Goal: Obtain resource: Download file/media

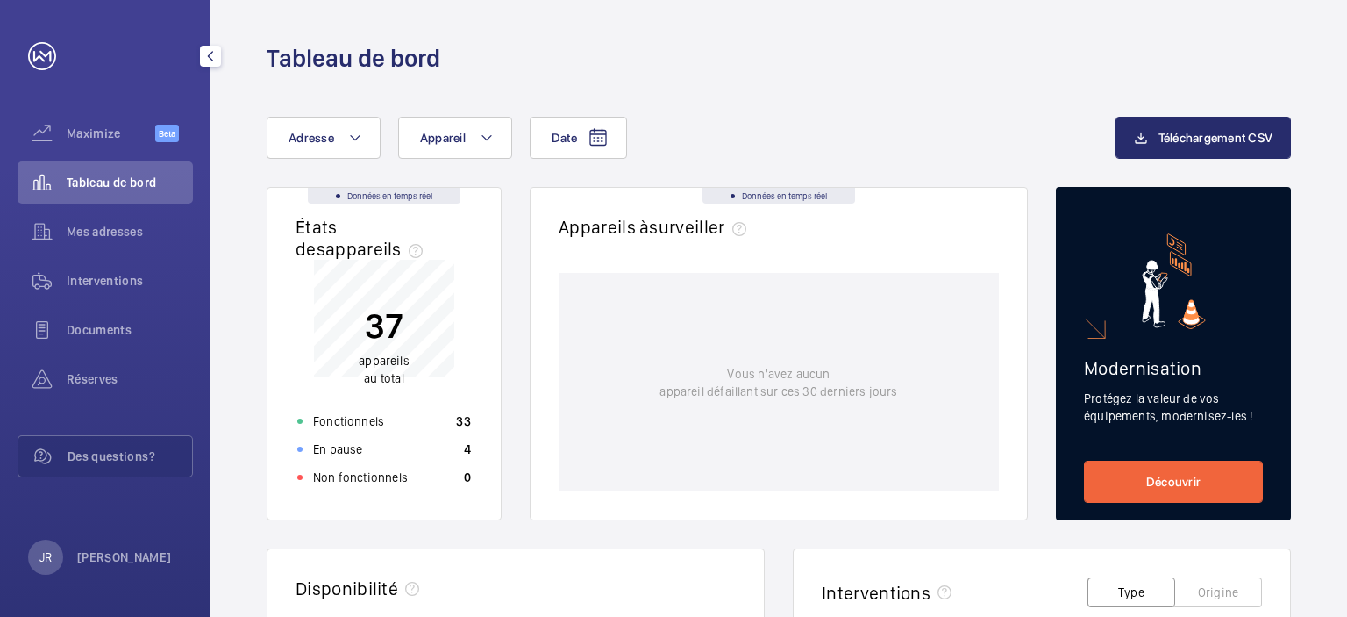
click at [133, 186] on span "Tableau de bord" at bounding box center [130, 183] width 126 height 18
click at [126, 239] on span "Mes adresses" at bounding box center [130, 232] width 126 height 18
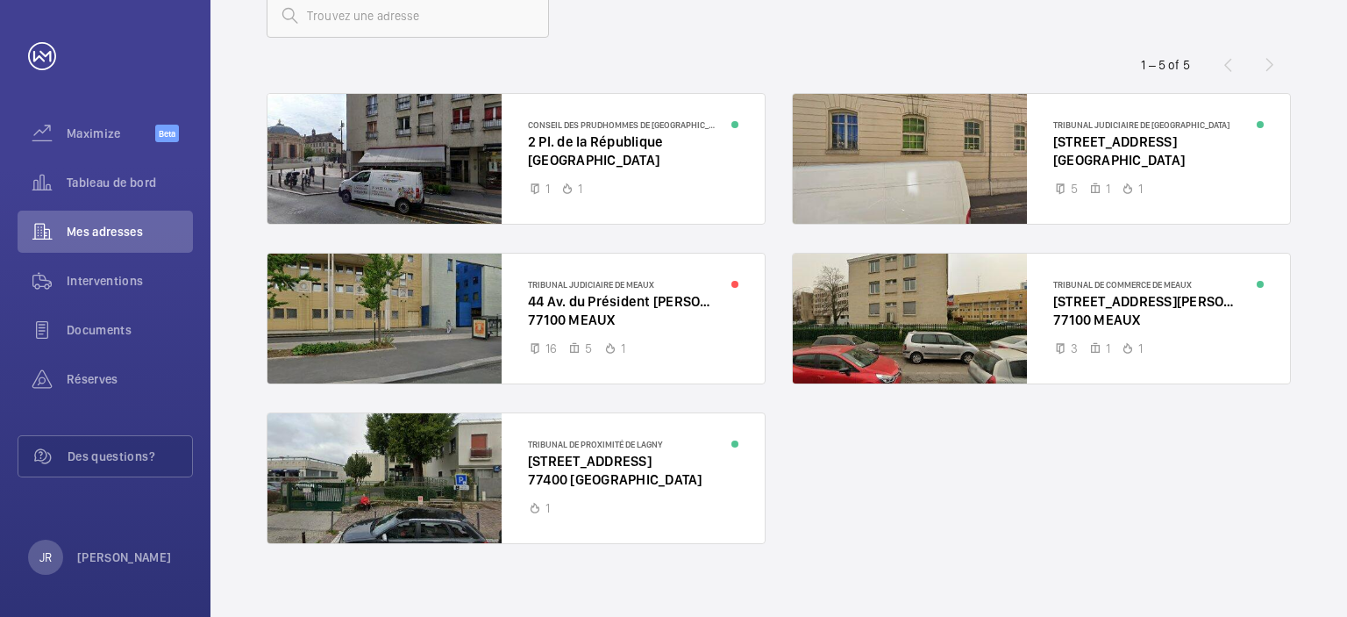
scroll to position [137, 0]
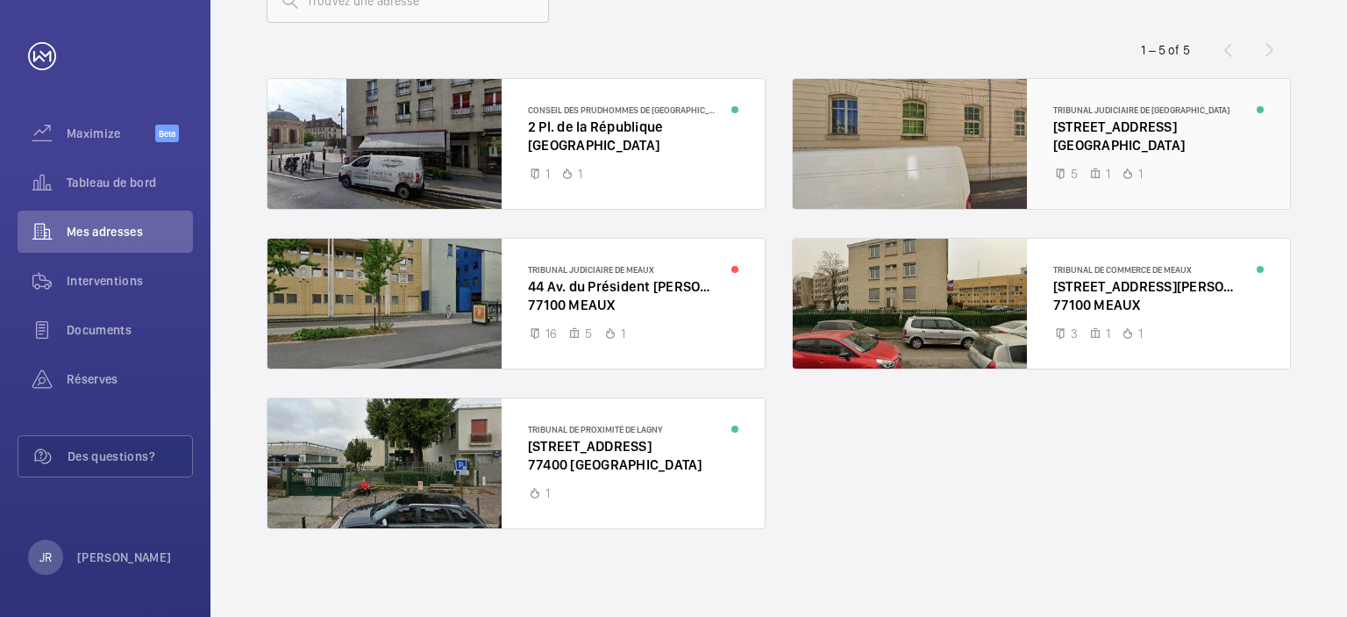
click at [1144, 129] on div at bounding box center [1041, 144] width 497 height 130
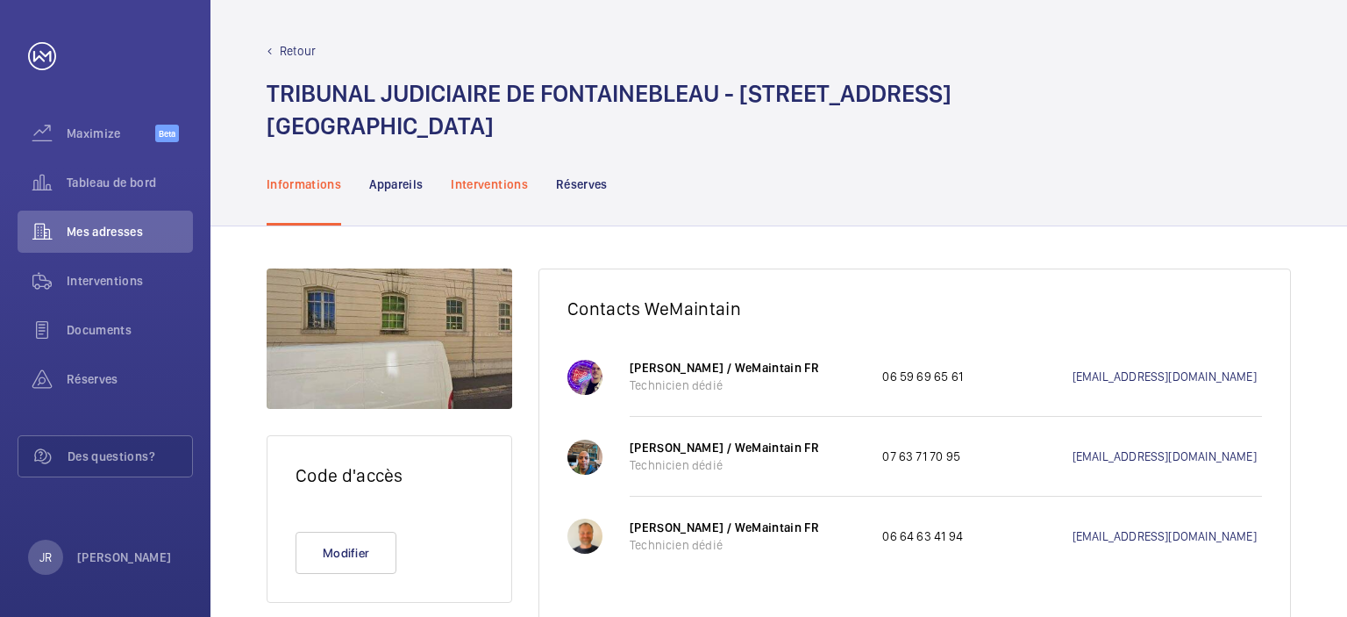
click at [509, 187] on p "Interventions" at bounding box center [489, 184] width 77 height 18
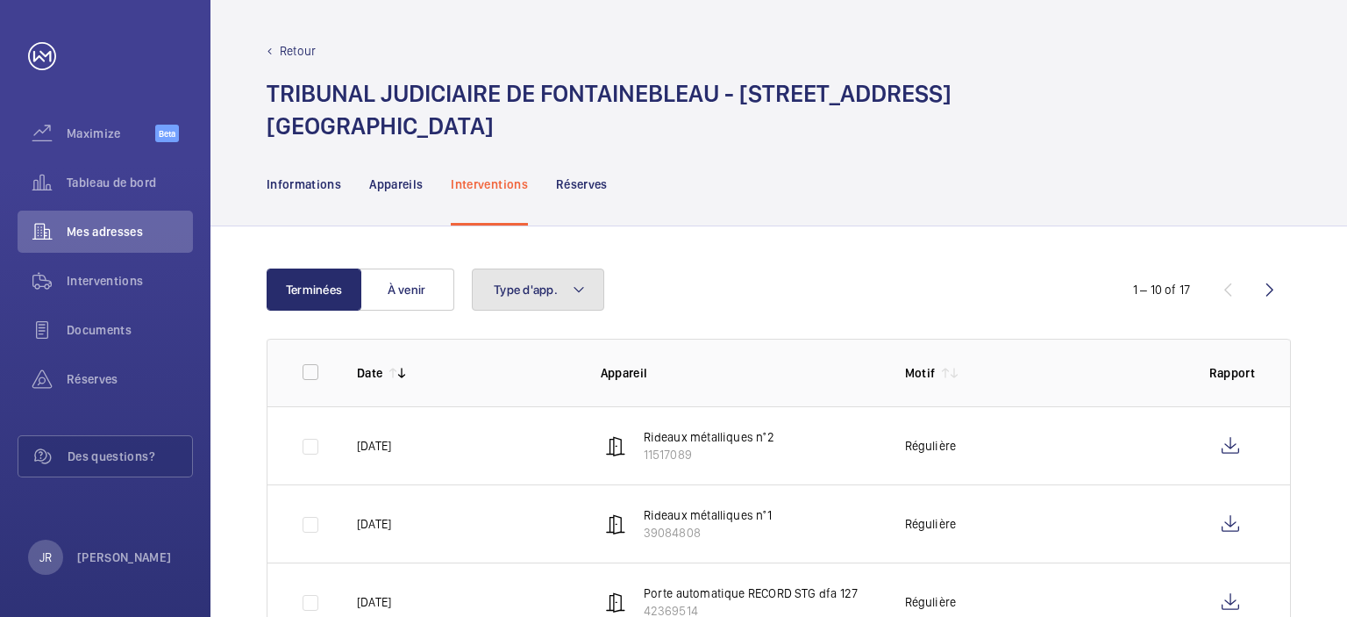
click at [580, 299] on mat-icon at bounding box center [579, 289] width 14 height 21
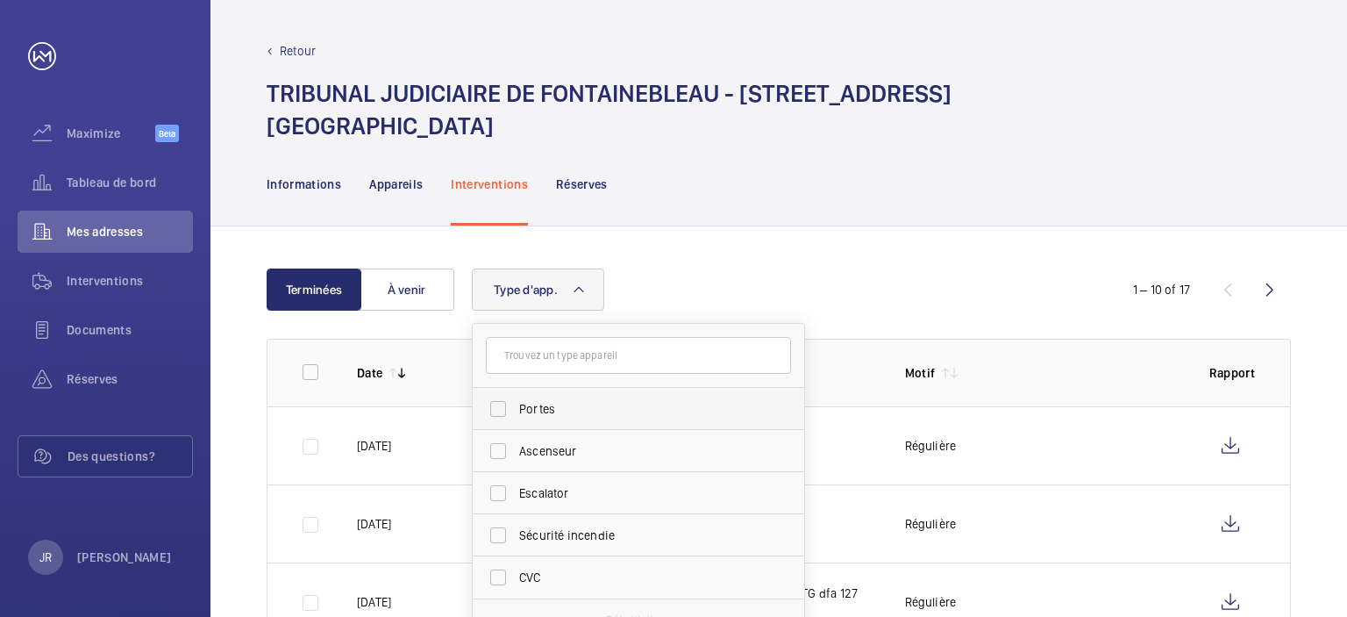
click at [533, 411] on span "Portes" at bounding box center [639, 409] width 241 height 18
click at [516, 411] on input "Portes" at bounding box center [498, 408] width 35 height 35
checkbox input "true"
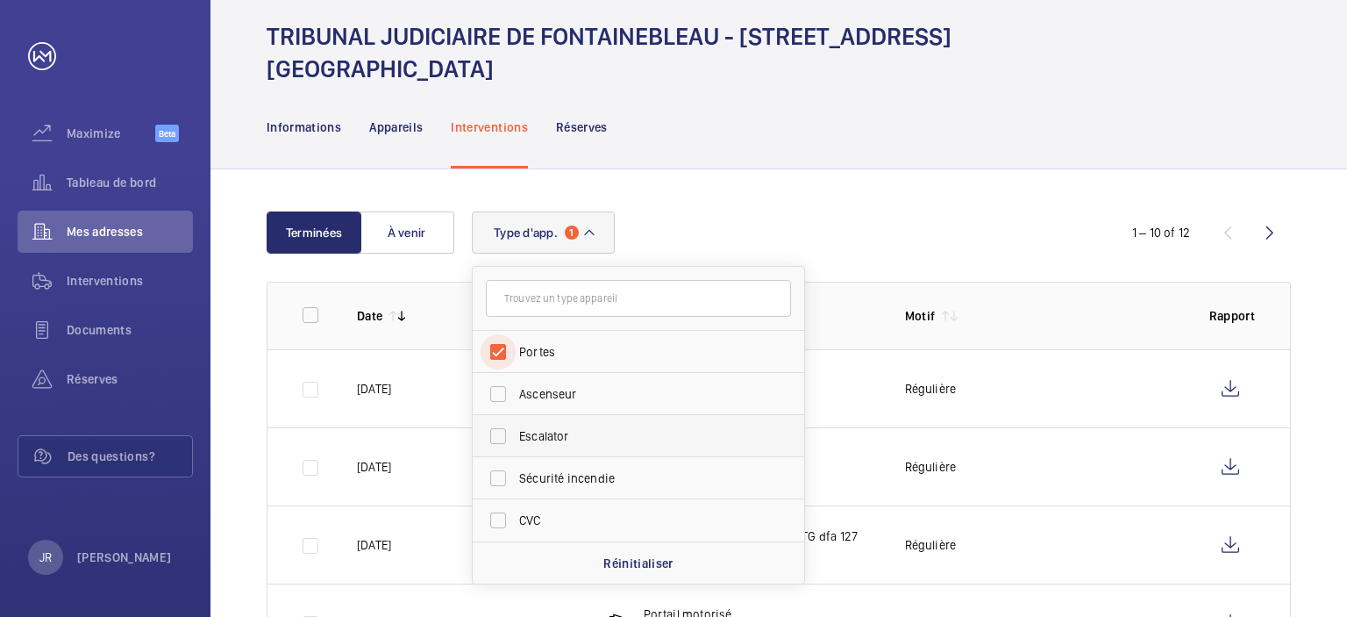
scroll to position [88, 0]
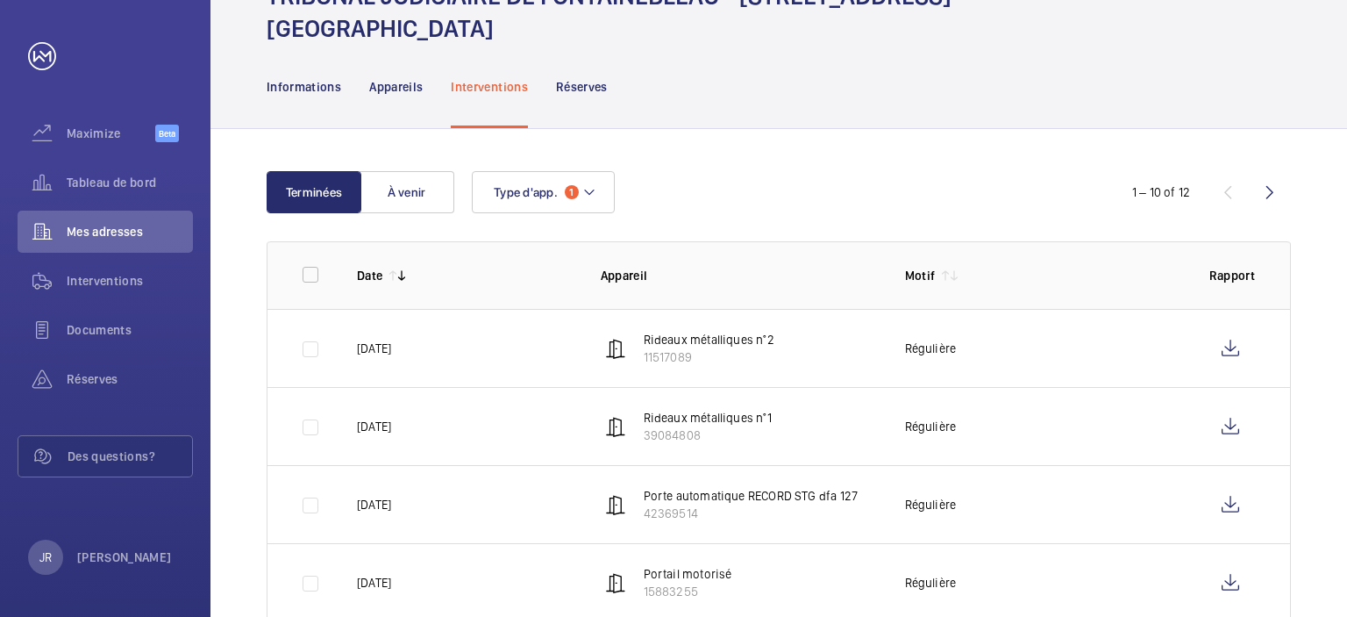
scroll to position [84, 0]
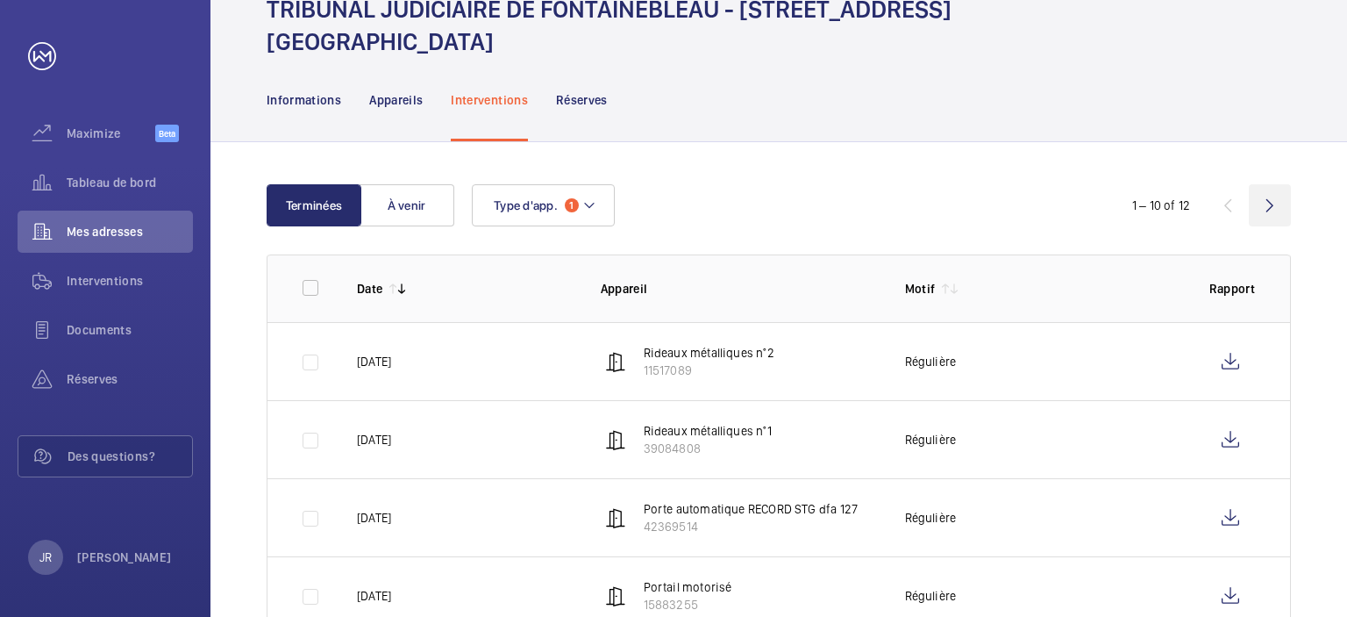
click at [1270, 207] on wm-front-icon-button at bounding box center [1270, 205] width 42 height 42
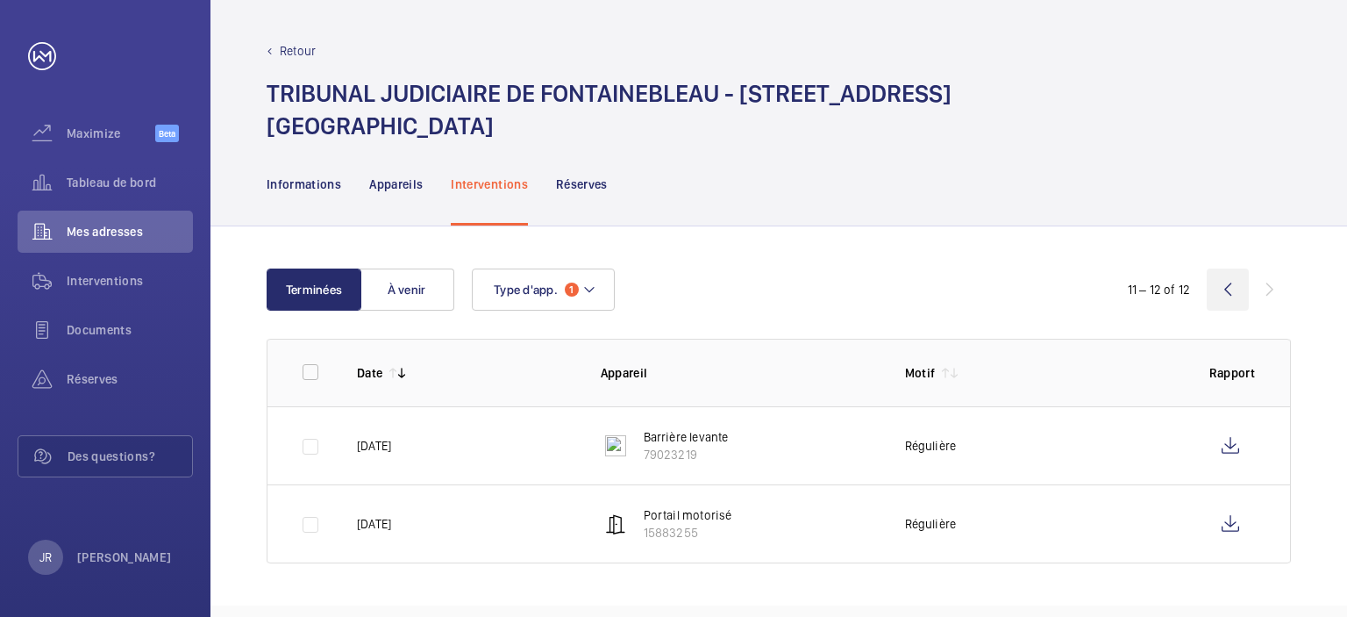
click at [1220, 287] on wm-front-icon-button at bounding box center [1228, 289] width 42 height 42
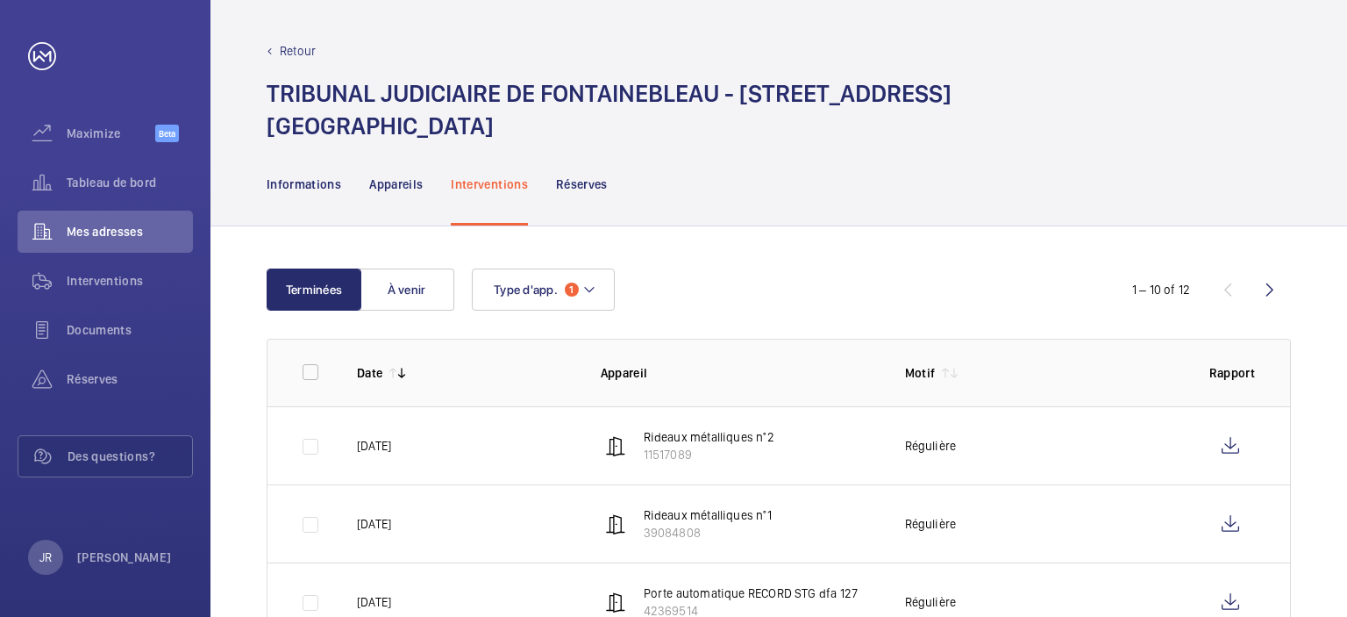
click at [1267, 287] on wm-front-icon-button at bounding box center [1270, 289] width 42 height 42
click at [698, 524] on p "15883255" at bounding box center [688, 533] width 89 height 18
click at [659, 511] on p "Portail motorisé" at bounding box center [688, 515] width 89 height 18
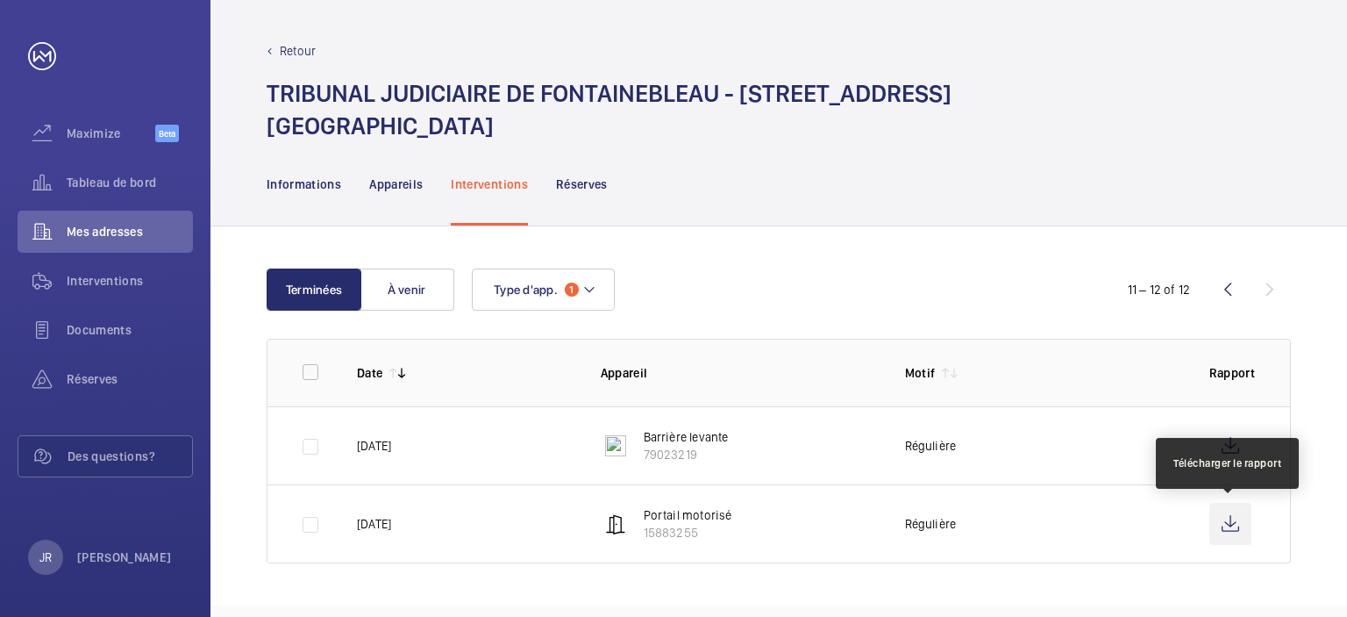
click at [1221, 521] on wm-front-icon-button at bounding box center [1231, 524] width 42 height 42
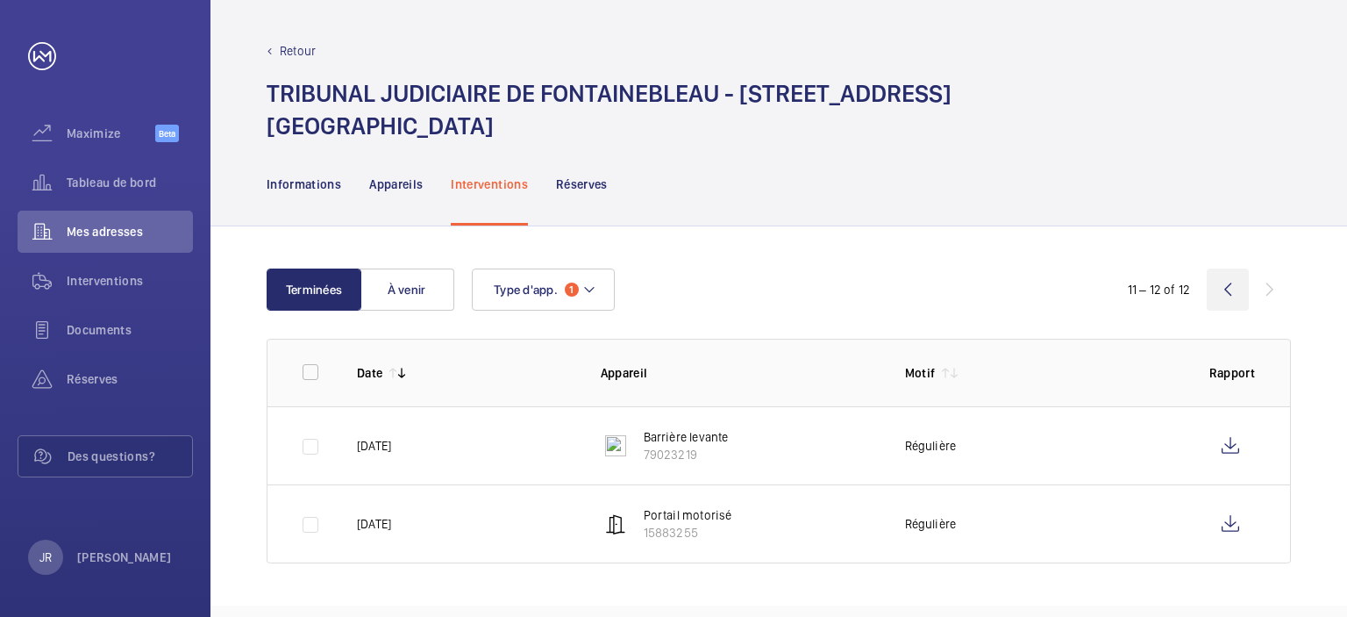
click at [1221, 287] on wm-front-icon-button at bounding box center [1228, 289] width 42 height 42
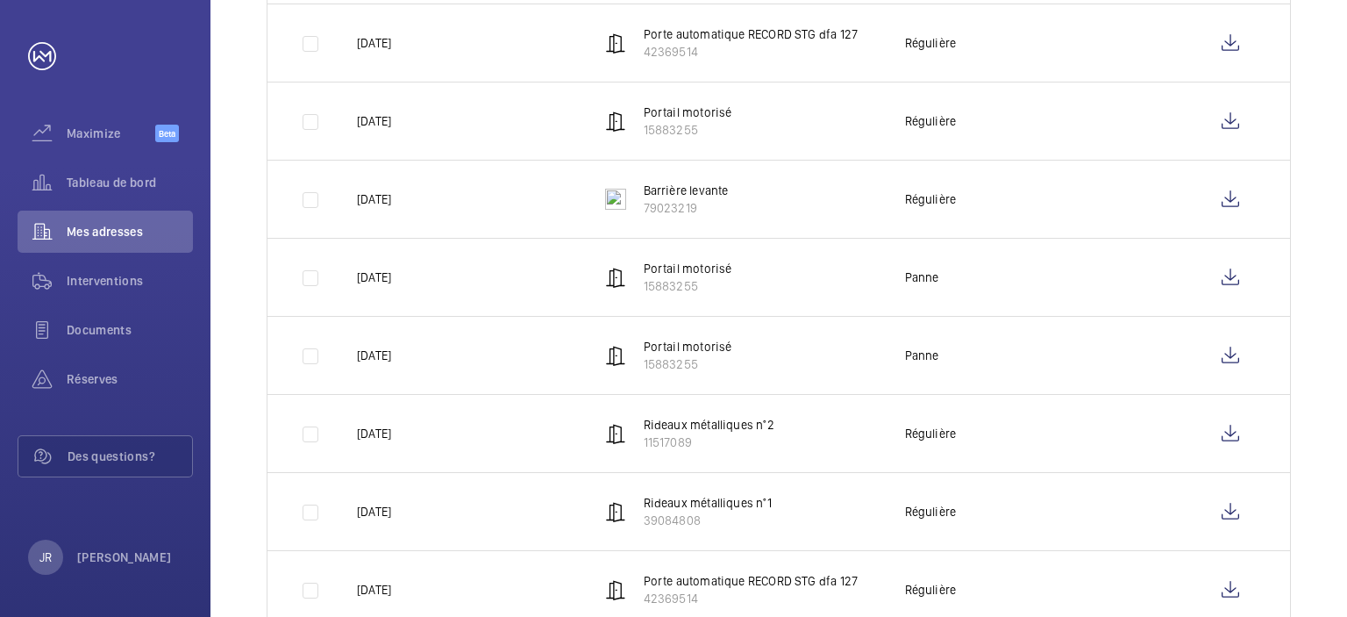
scroll to position [611, 0]
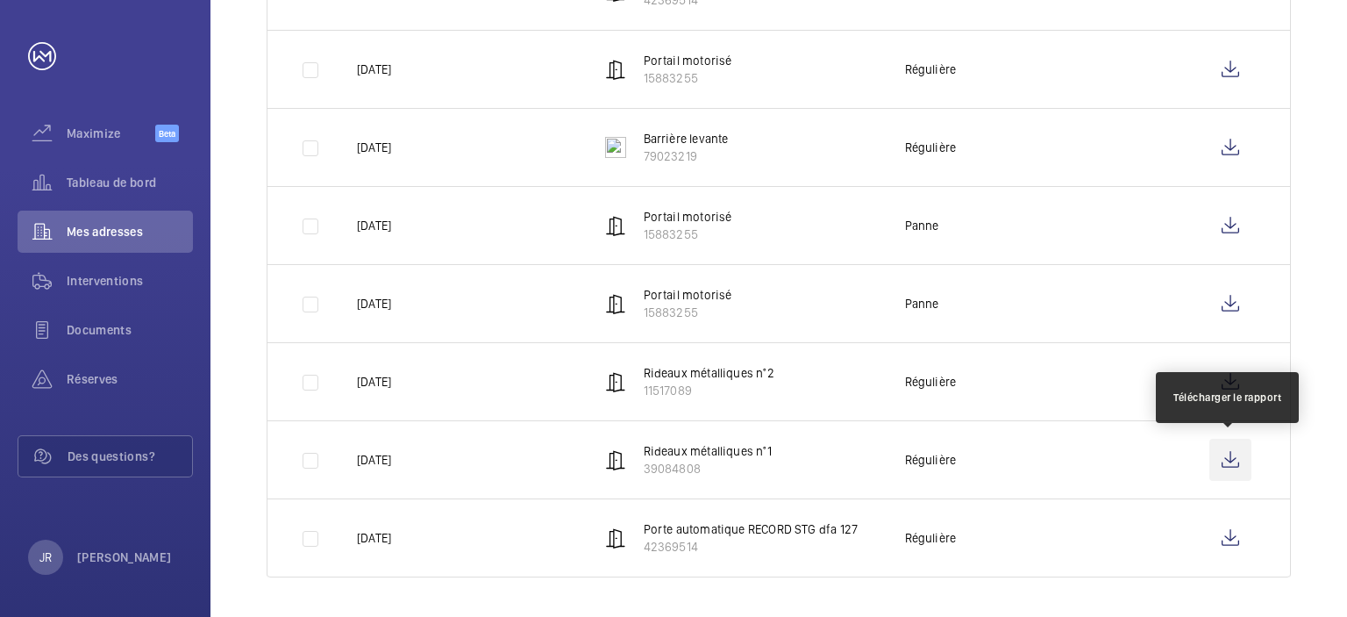
click at [1233, 454] on wm-front-icon-button at bounding box center [1231, 460] width 42 height 42
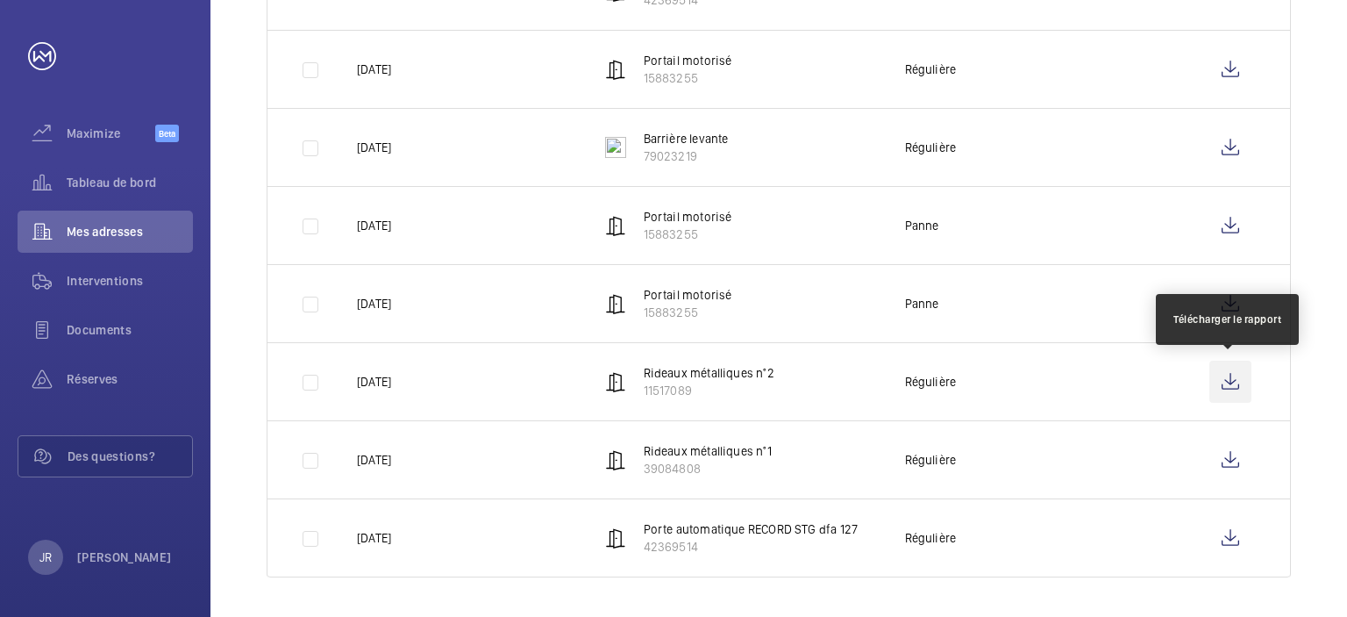
click at [1237, 375] on wm-front-icon-button at bounding box center [1231, 382] width 42 height 42
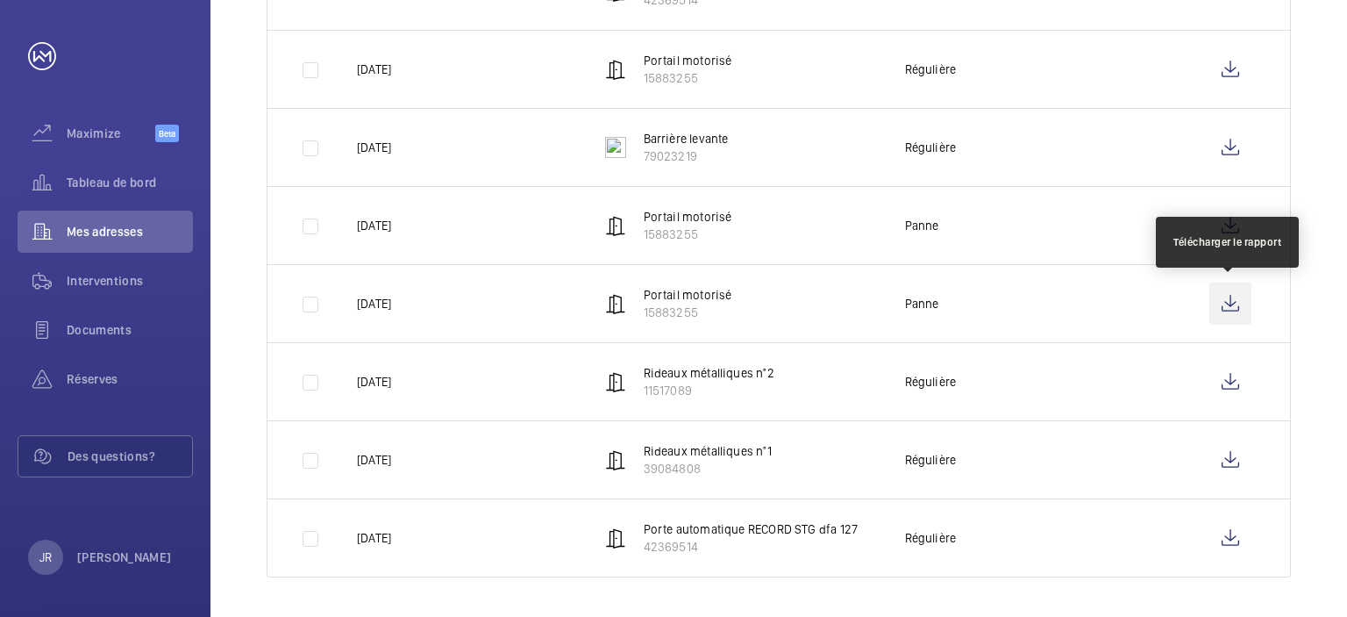
click at [1235, 298] on wm-front-icon-button at bounding box center [1231, 303] width 42 height 42
click at [1231, 294] on wm-front-icon-button at bounding box center [1231, 303] width 42 height 42
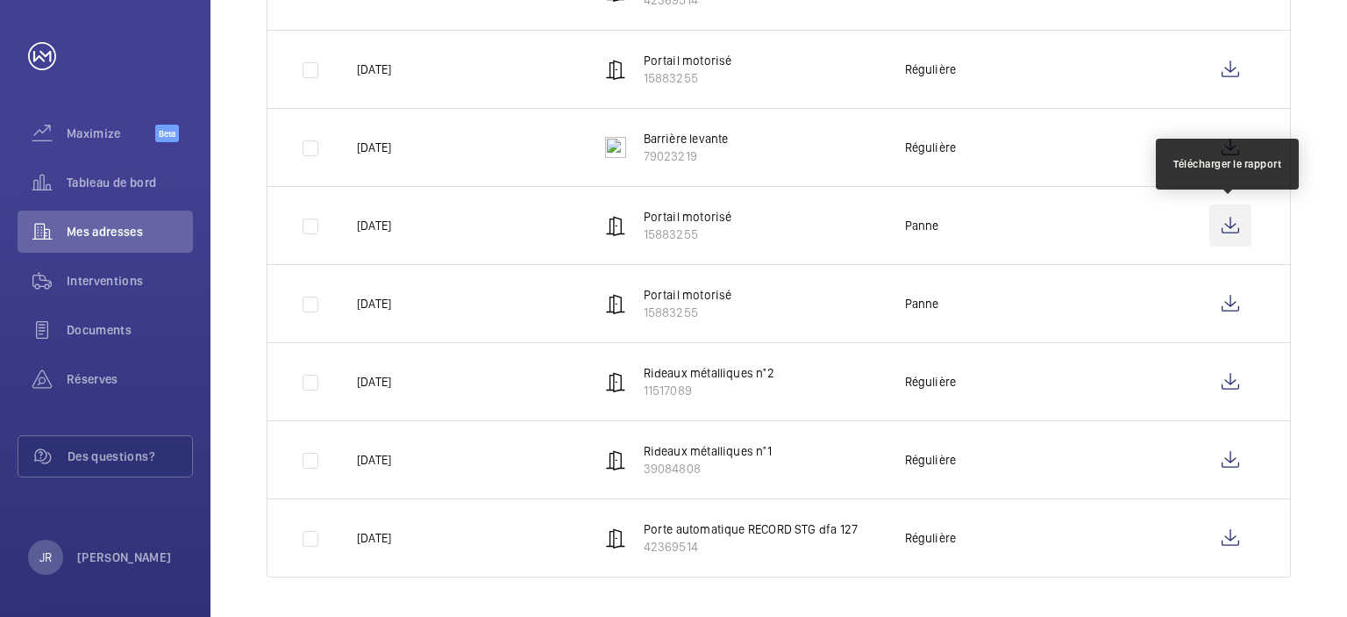
click at [1235, 229] on wm-front-icon-button at bounding box center [1231, 225] width 42 height 42
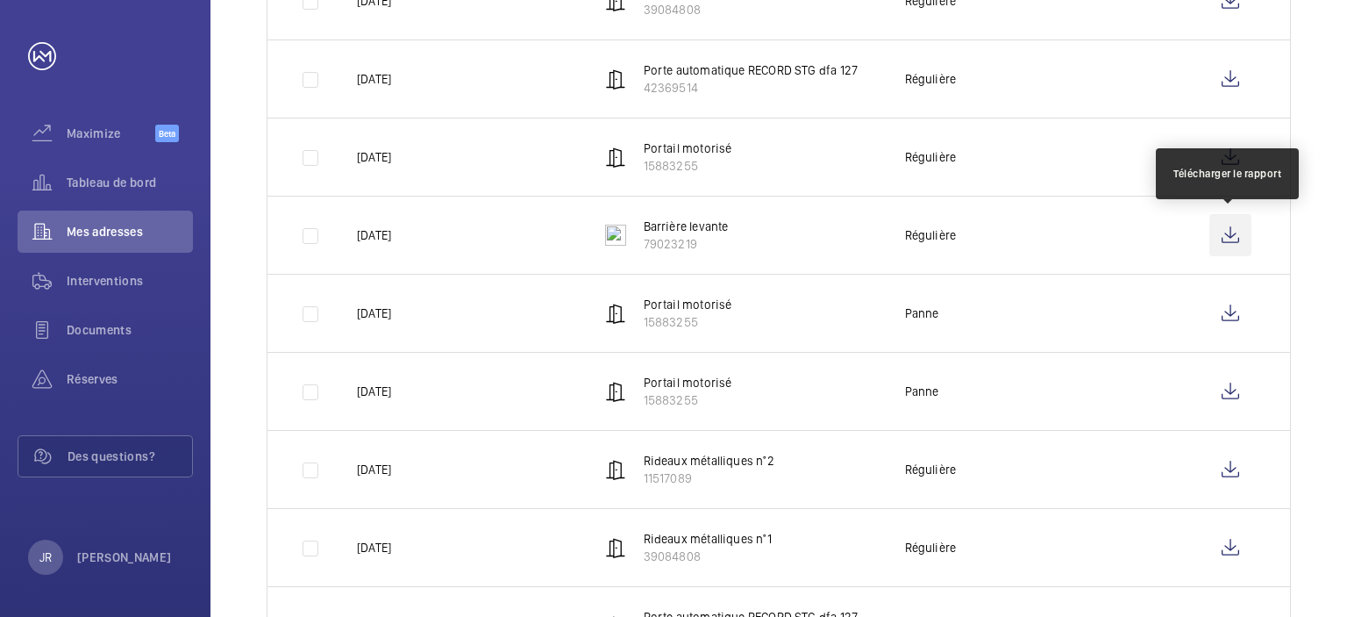
click at [1240, 231] on wm-front-icon-button at bounding box center [1231, 235] width 42 height 42
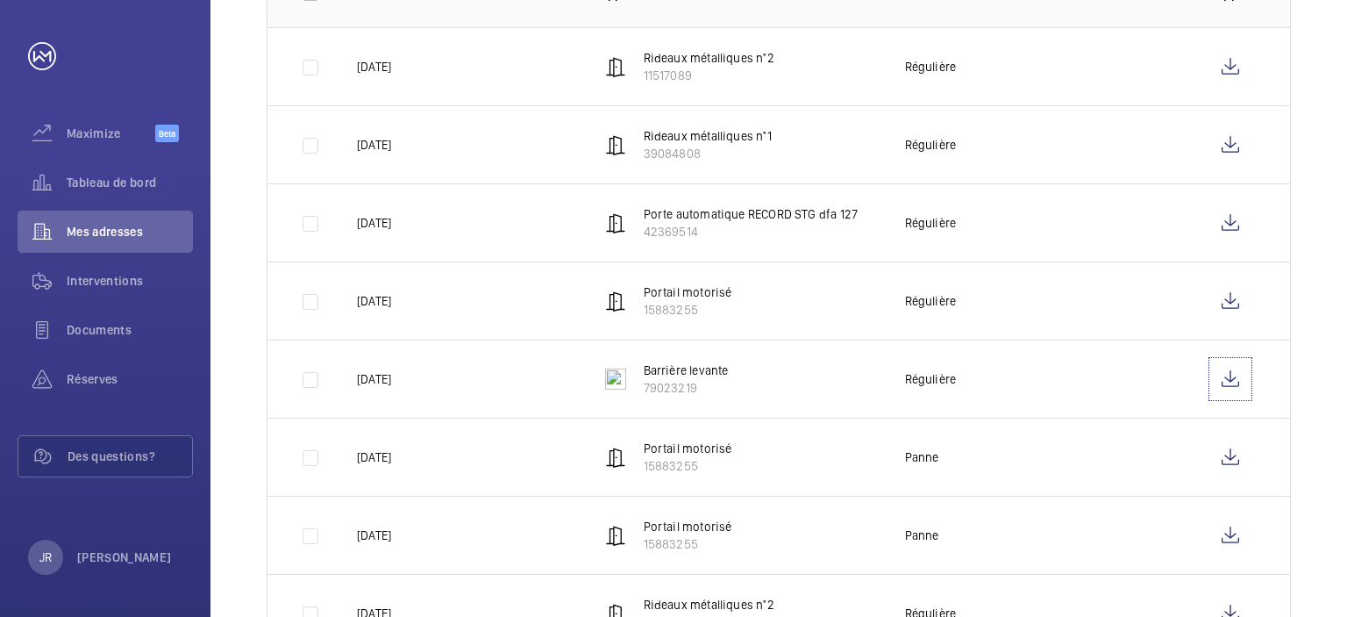
scroll to position [347, 0]
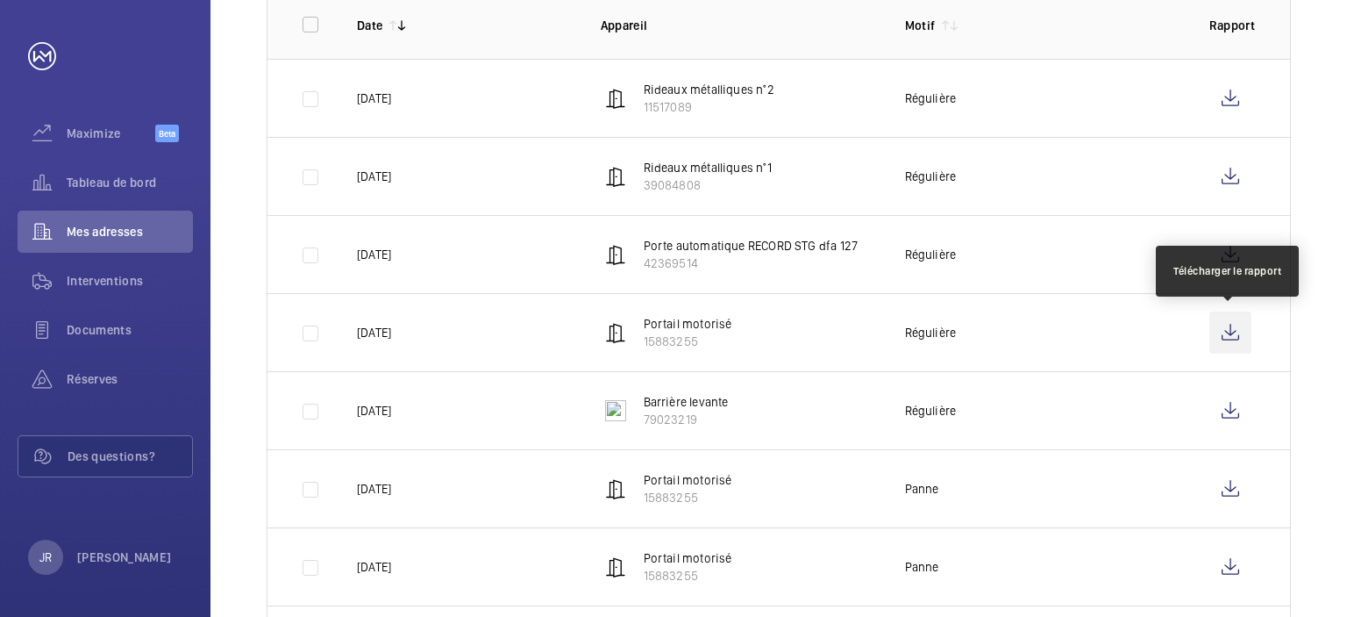
click at [1238, 336] on wm-front-icon-button at bounding box center [1231, 332] width 42 height 42
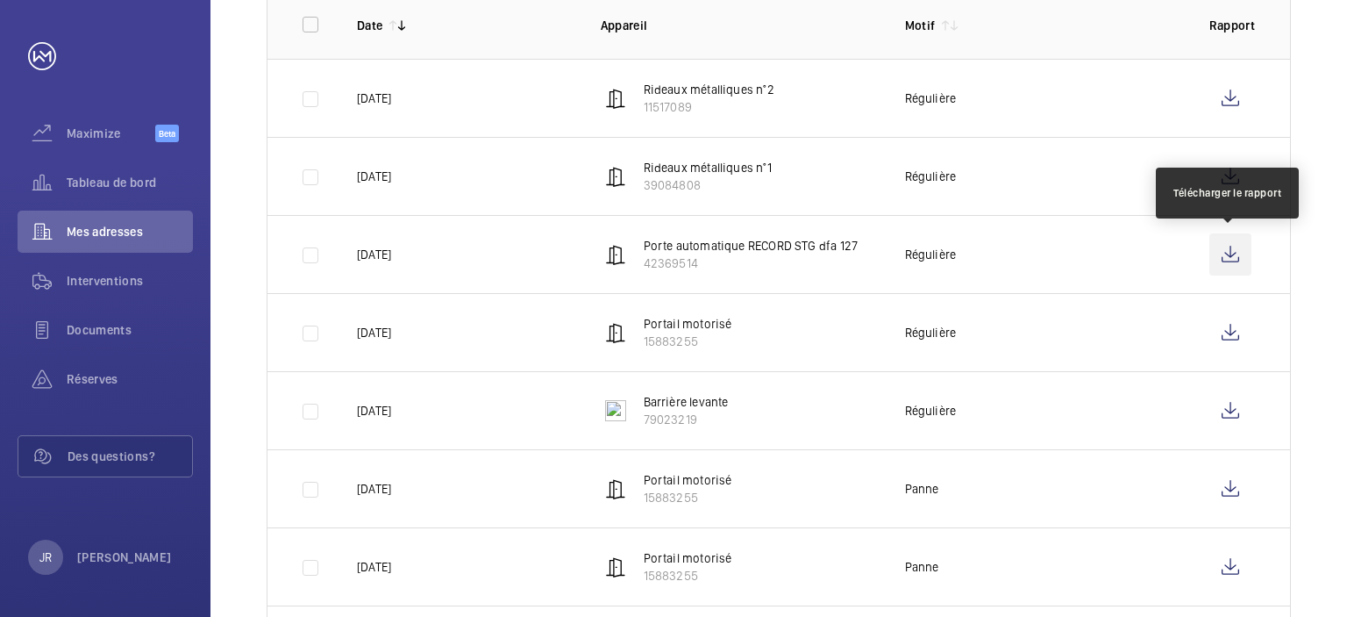
click at [1229, 262] on wm-front-icon-button at bounding box center [1231, 254] width 42 height 42
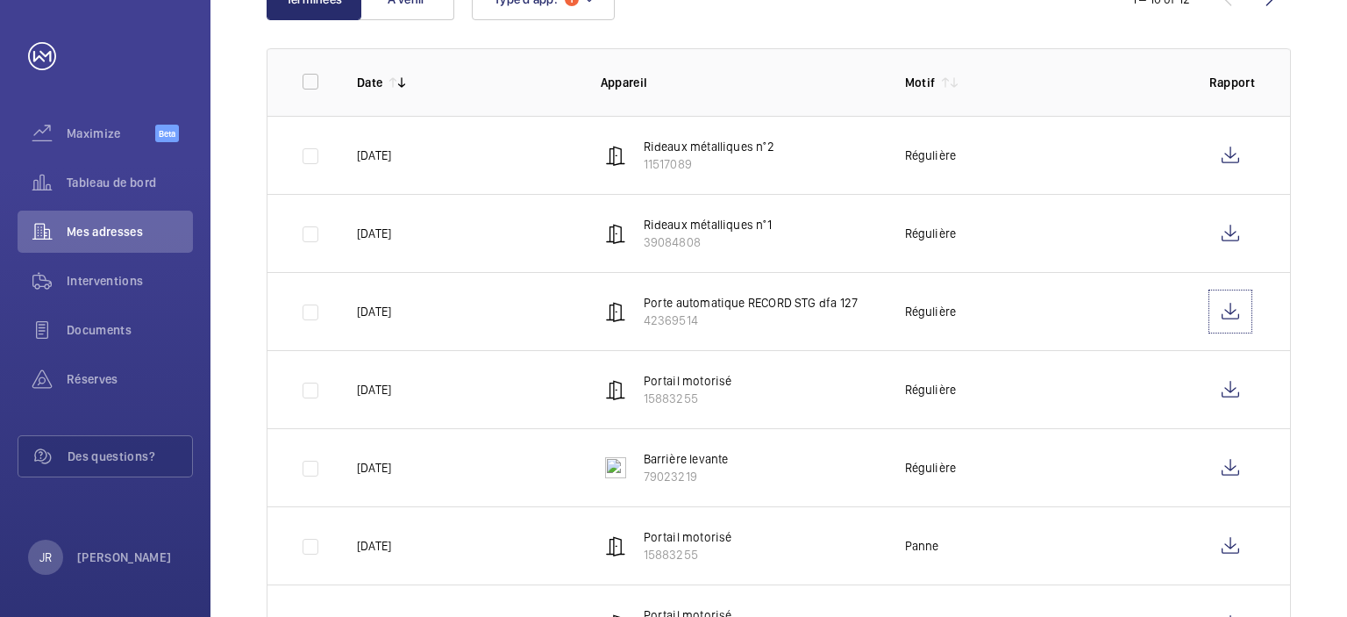
scroll to position [260, 0]
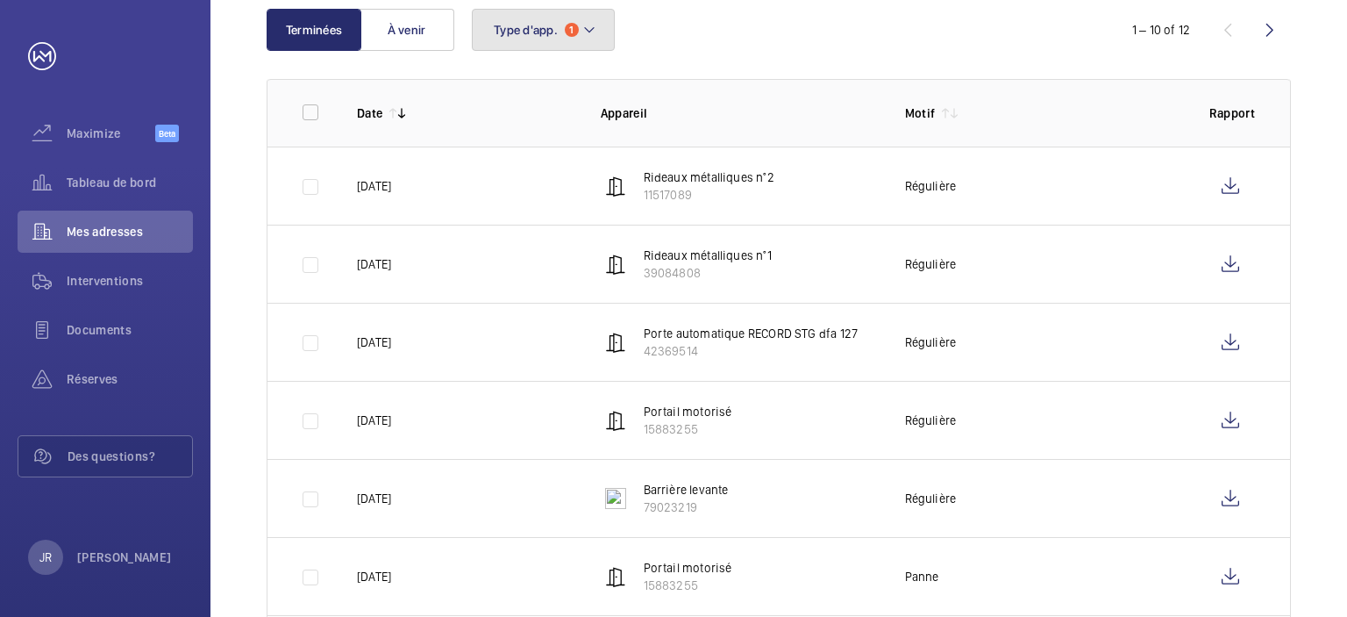
click at [551, 31] on span "Type d'app." at bounding box center [526, 30] width 64 height 14
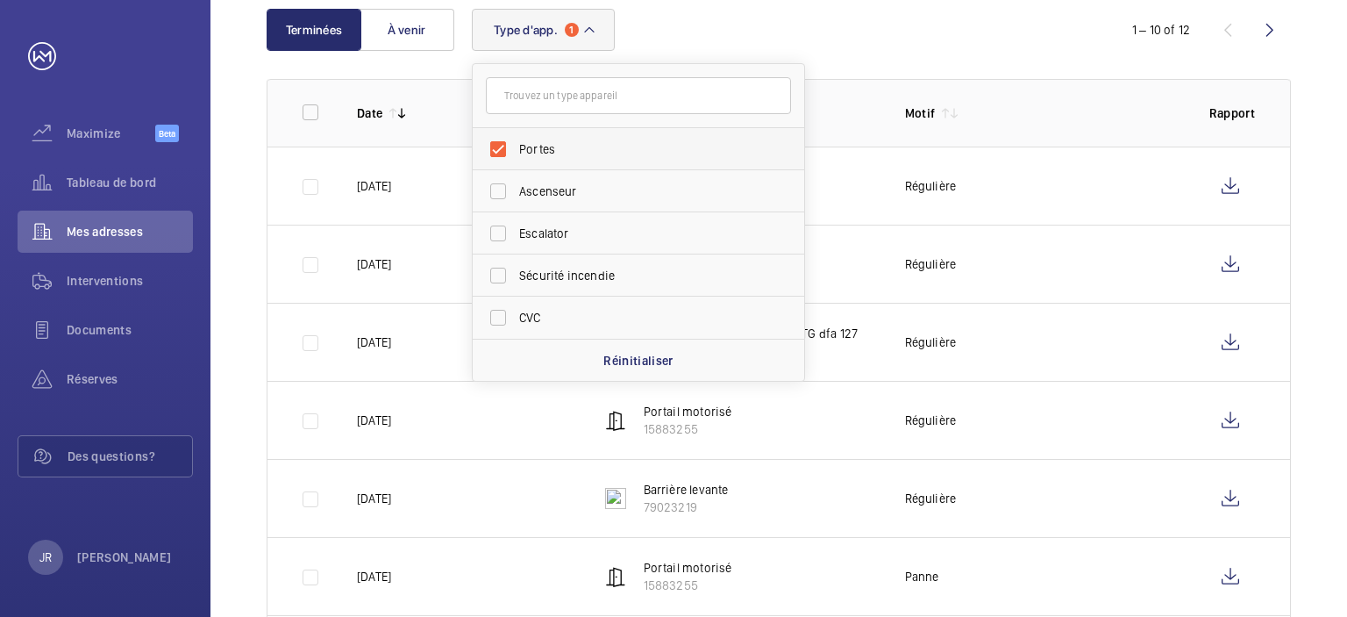
click at [498, 148] on label "Portes" at bounding box center [625, 149] width 305 height 42
click at [498, 148] on input "Portes" at bounding box center [498, 149] width 35 height 35
checkbox input "false"
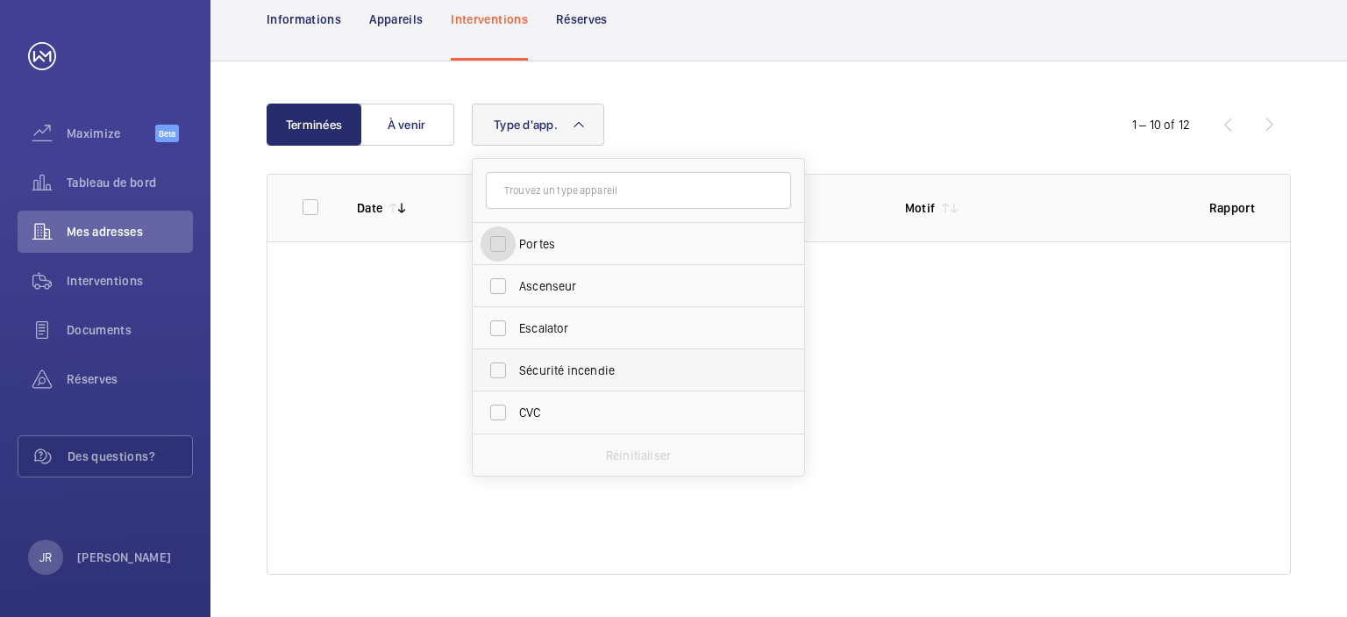
scroll to position [260, 0]
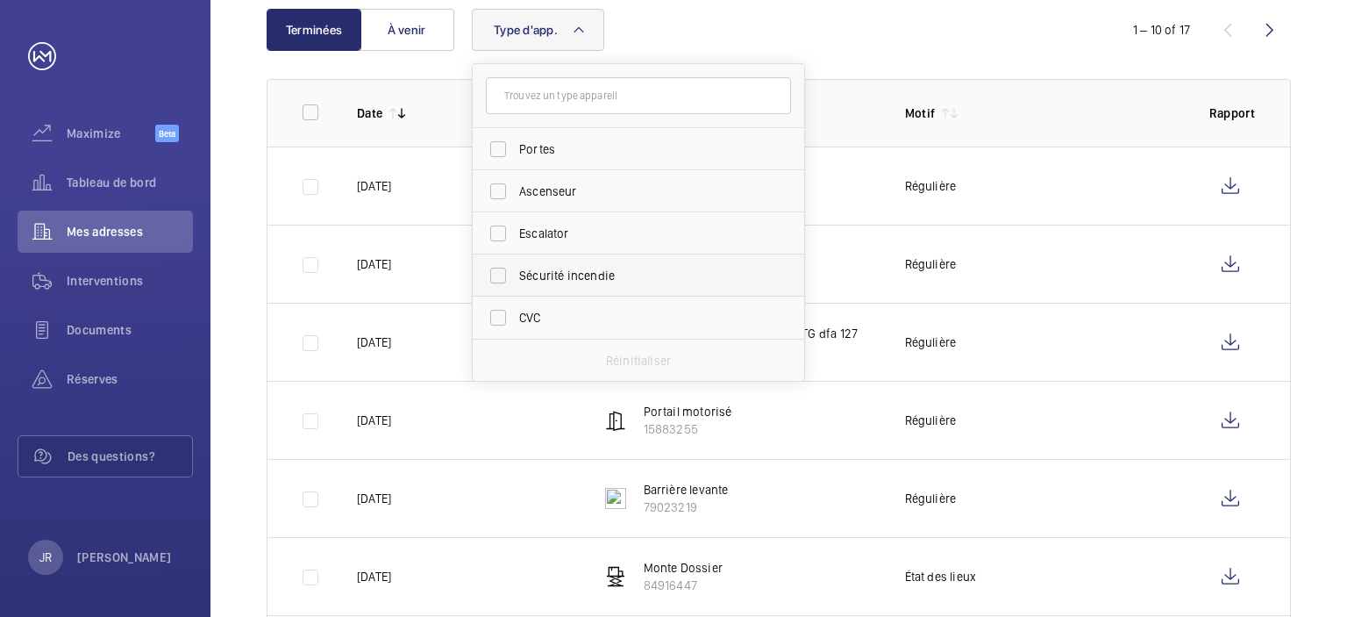
click at [507, 282] on label "Sécurité incendie" at bounding box center [625, 275] width 305 height 42
click at [507, 282] on input "Sécurité incendie" at bounding box center [498, 275] width 35 height 35
checkbox input "true"
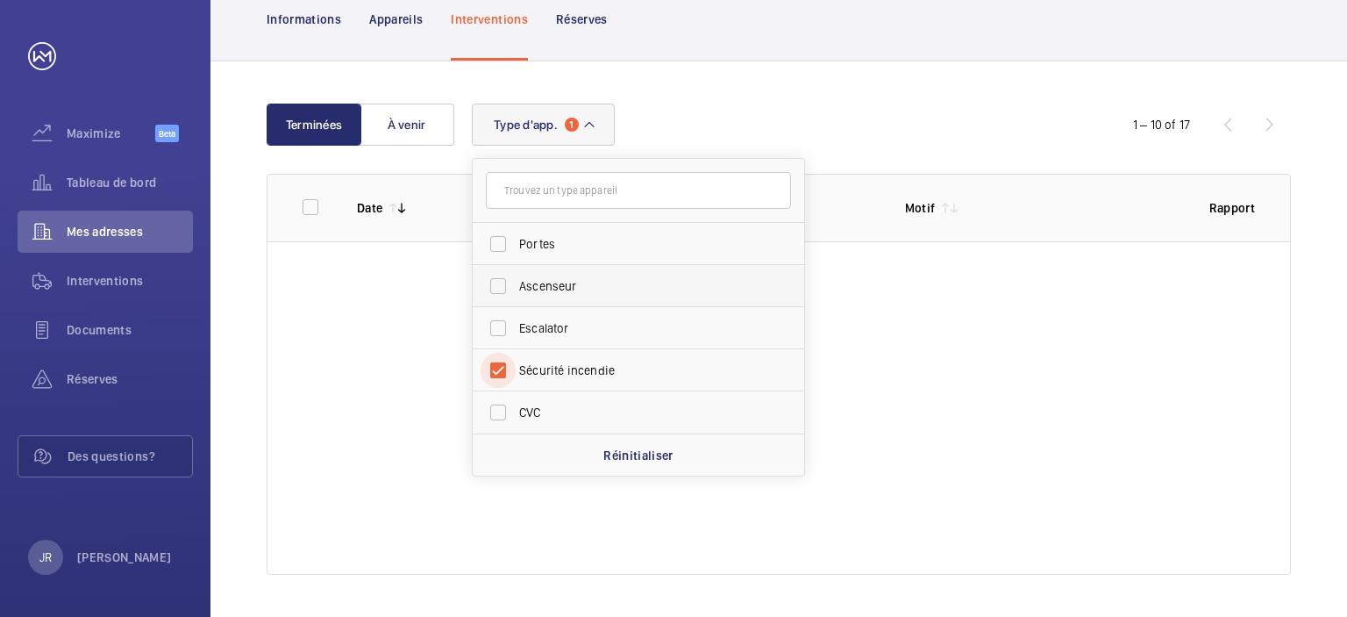
scroll to position [24, 0]
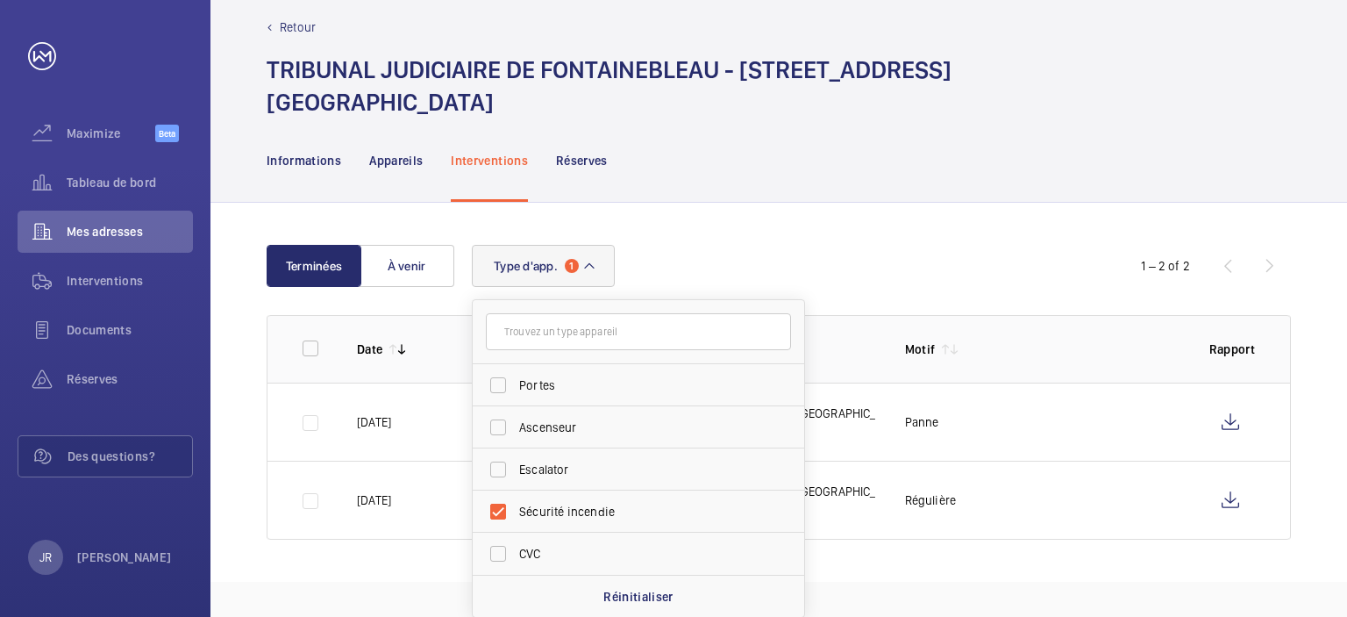
click at [826, 145] on div "Informations Appareils Interventions Réserves" at bounding box center [779, 159] width 1025 height 83
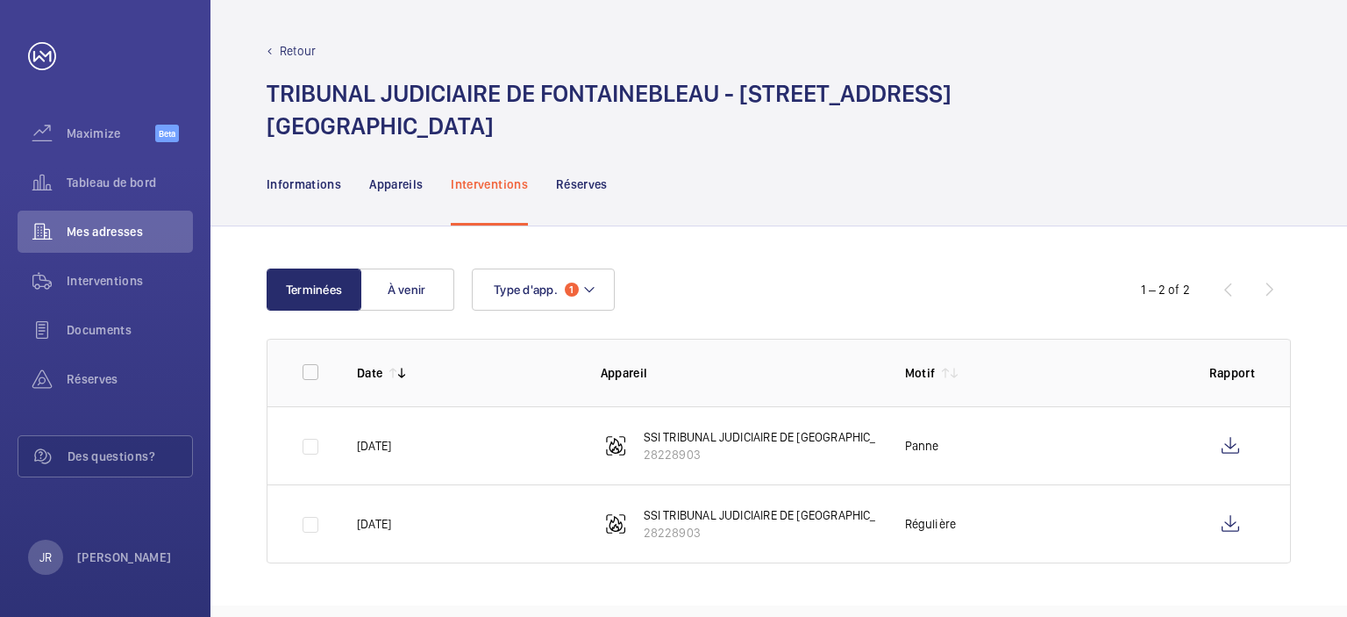
scroll to position [0, 0]
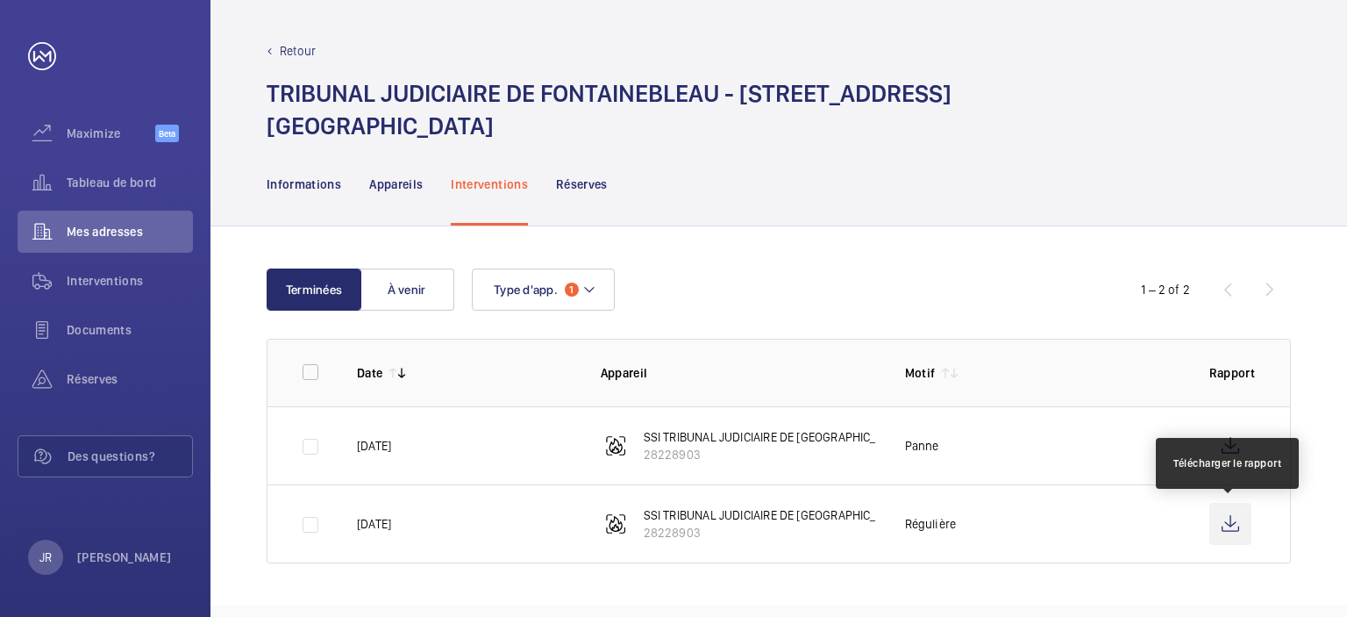
click at [1235, 527] on wm-front-icon-button at bounding box center [1231, 524] width 42 height 42
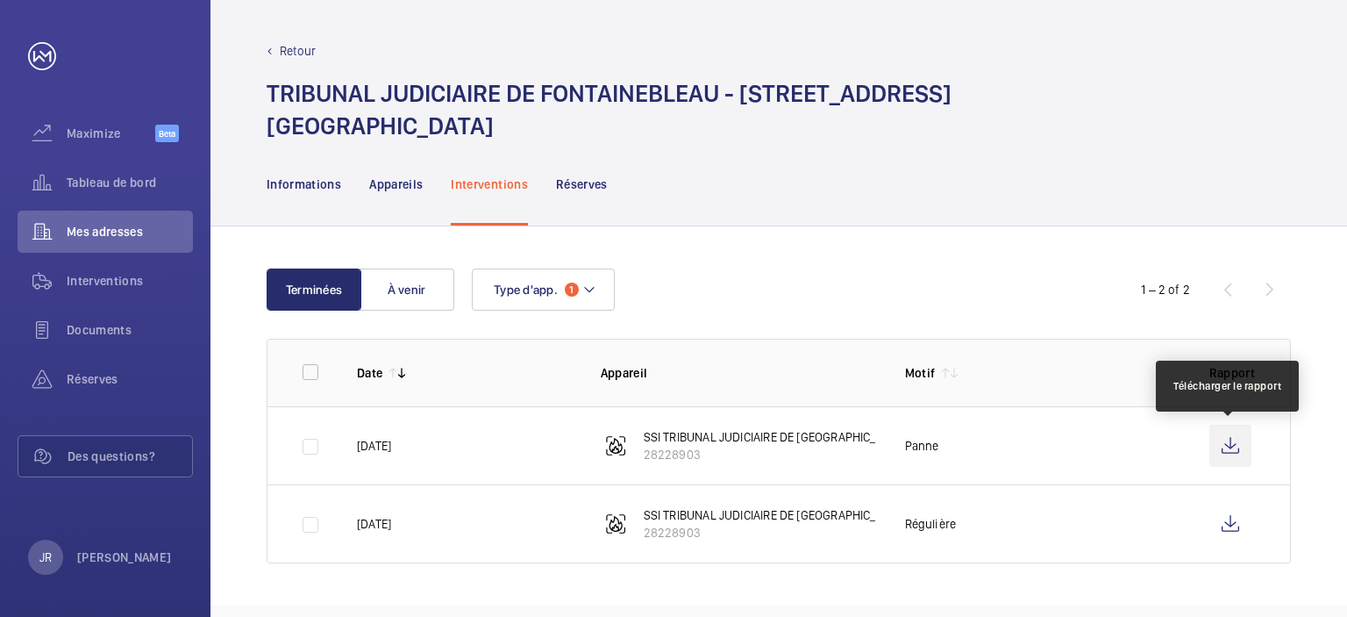
click at [1238, 447] on wm-front-icon-button at bounding box center [1231, 446] width 42 height 42
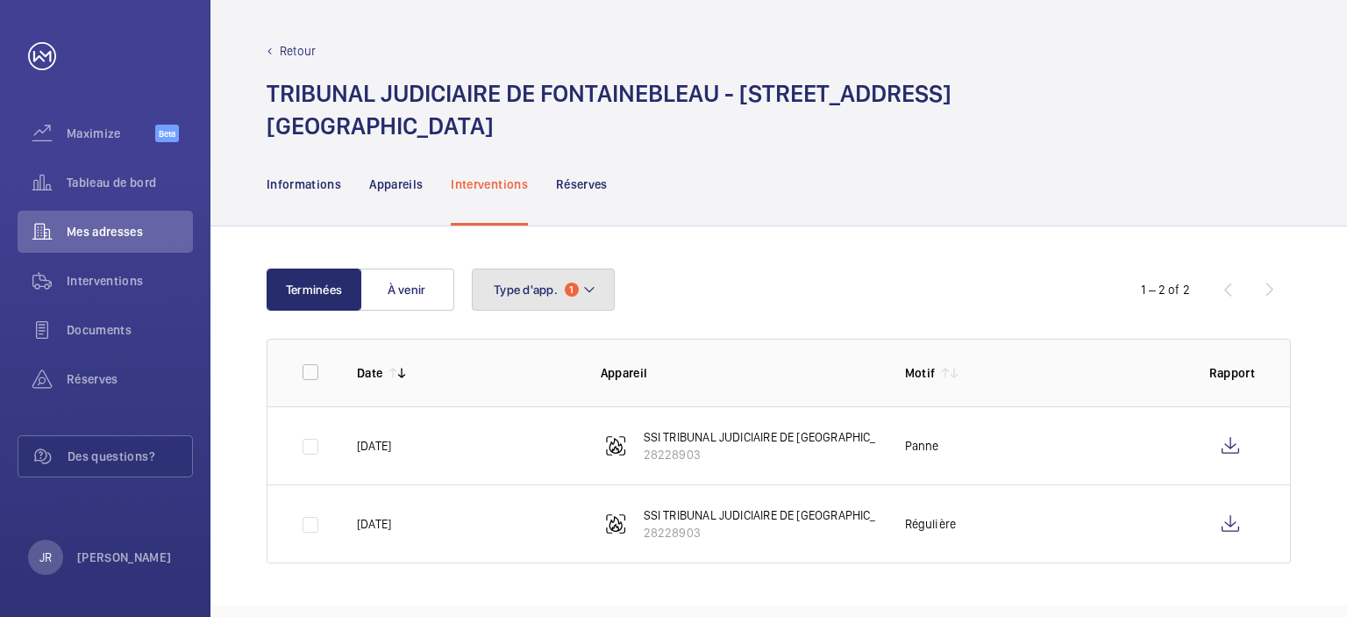
click at [567, 290] on span "1" at bounding box center [572, 289] width 14 height 14
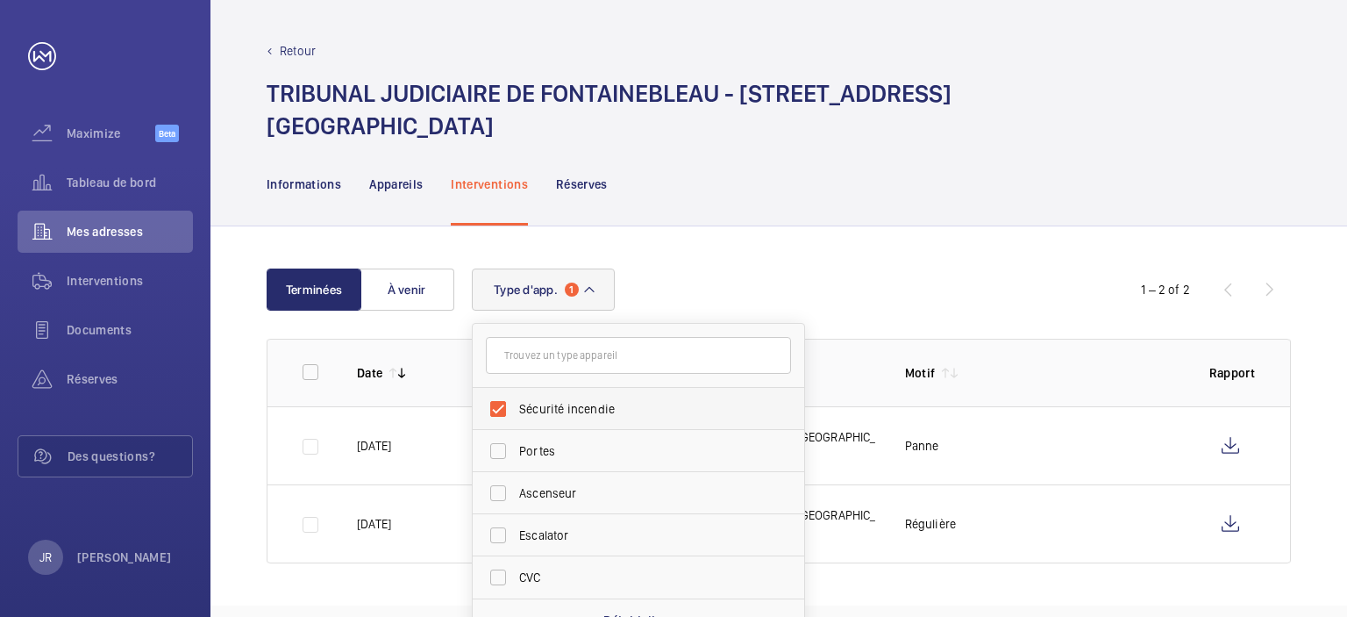
click at [504, 409] on label "Sécurité incendie" at bounding box center [625, 409] width 305 height 42
click at [504, 409] on input "Sécurité incendie" at bounding box center [498, 408] width 35 height 35
checkbox input "false"
click at [495, 496] on label "Ascenseur" at bounding box center [625, 493] width 305 height 42
click at [495, 496] on input "Ascenseur" at bounding box center [498, 492] width 35 height 35
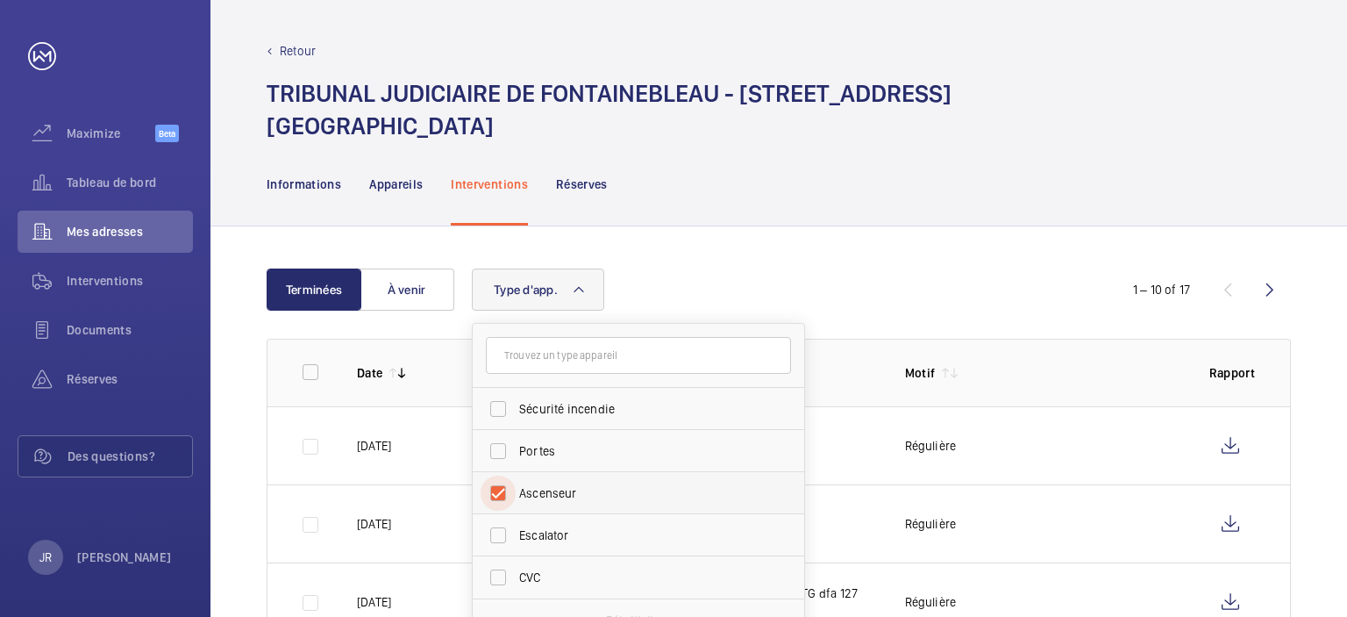
checkbox input "true"
click at [968, 251] on div "Terminées À venir Type d'app. 1 Sécurité incendie Portes Ascenseur Escalator CV…" at bounding box center [779, 454] width 1137 height 457
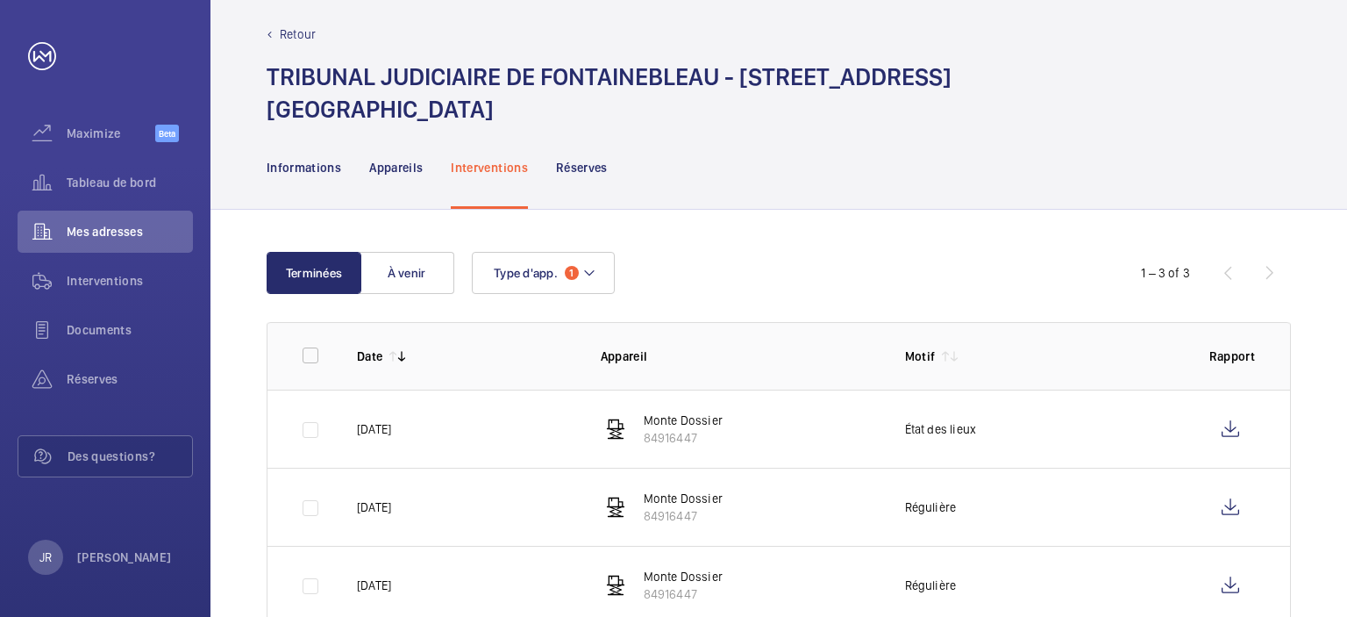
scroll to position [66, 0]
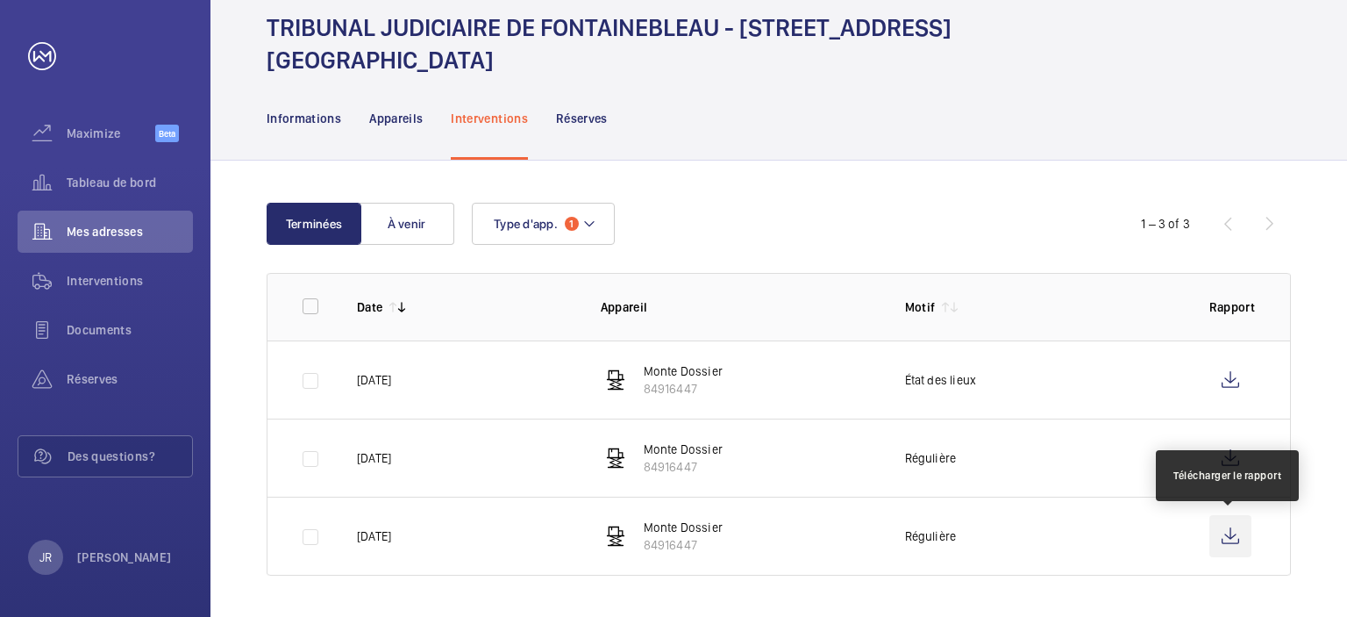
click at [1226, 547] on wm-front-icon-button at bounding box center [1231, 536] width 42 height 42
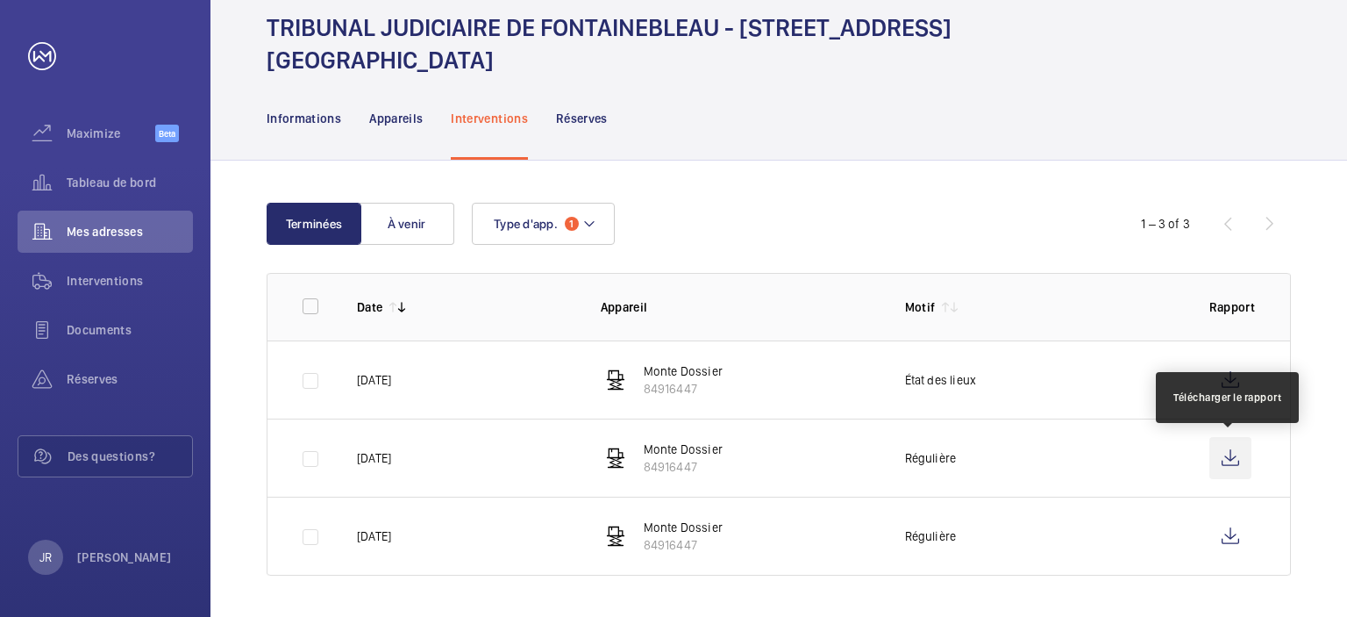
click at [1235, 461] on wm-front-icon-button at bounding box center [1231, 458] width 42 height 42
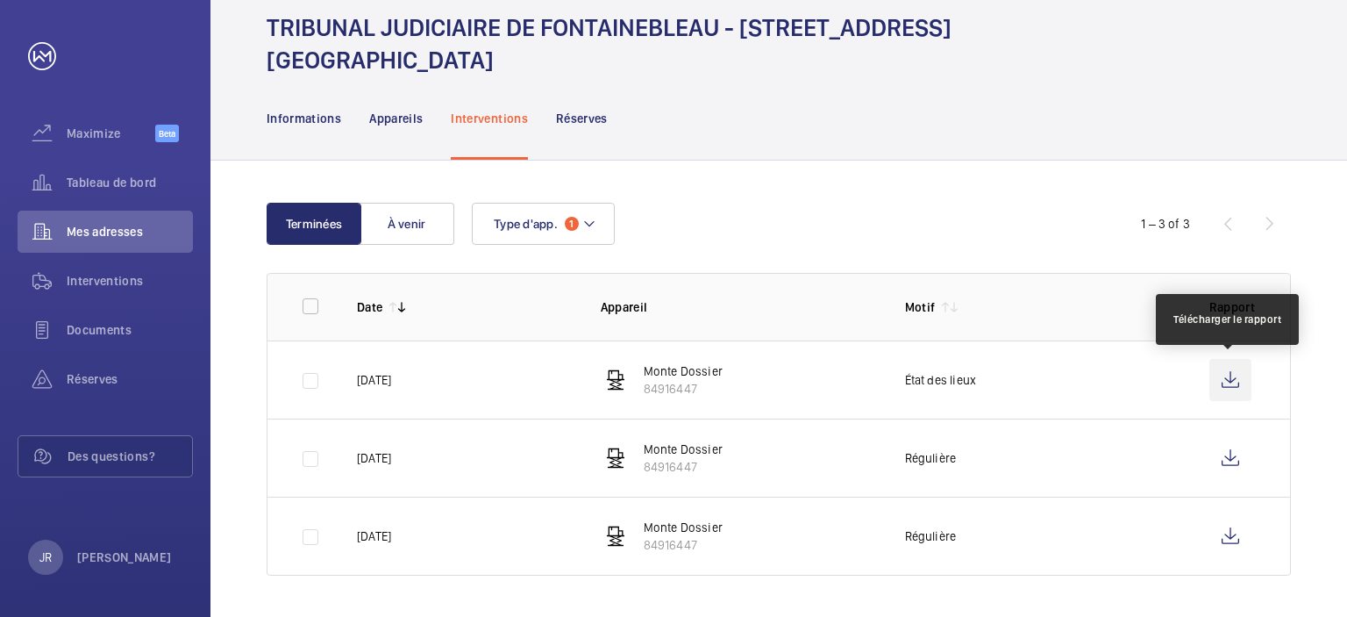
click at [1234, 383] on wm-front-icon-button at bounding box center [1231, 380] width 42 height 42
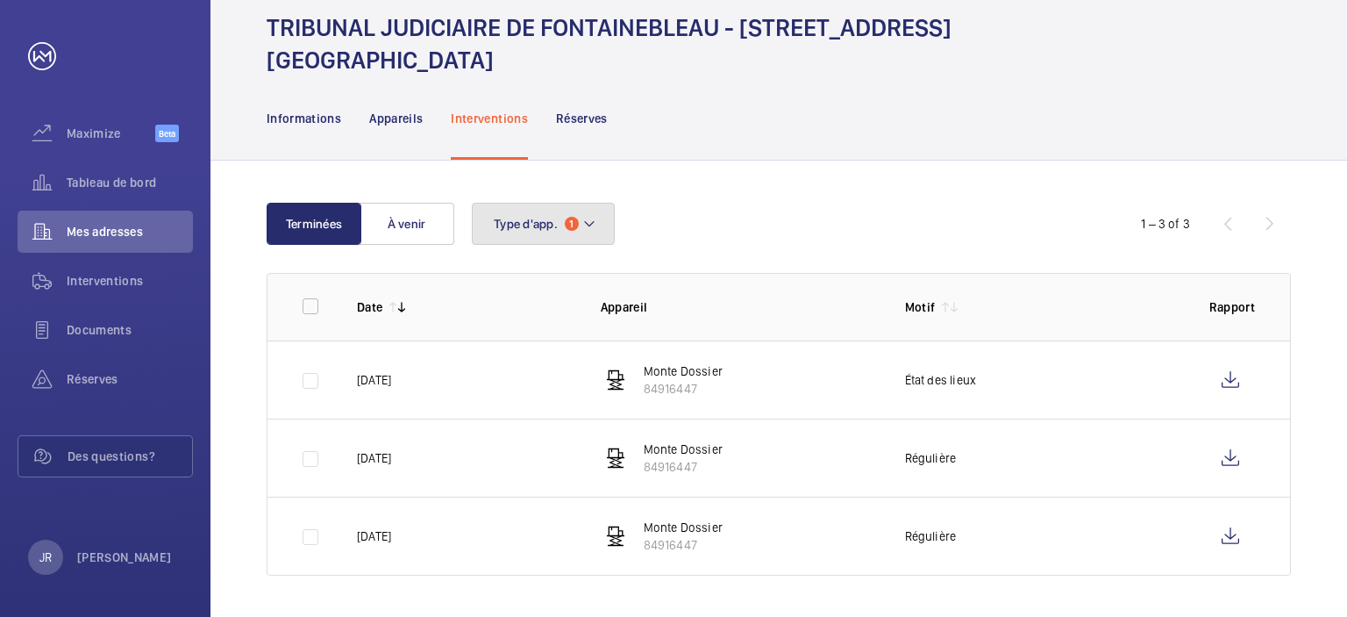
click at [575, 220] on span "1" at bounding box center [572, 224] width 14 height 14
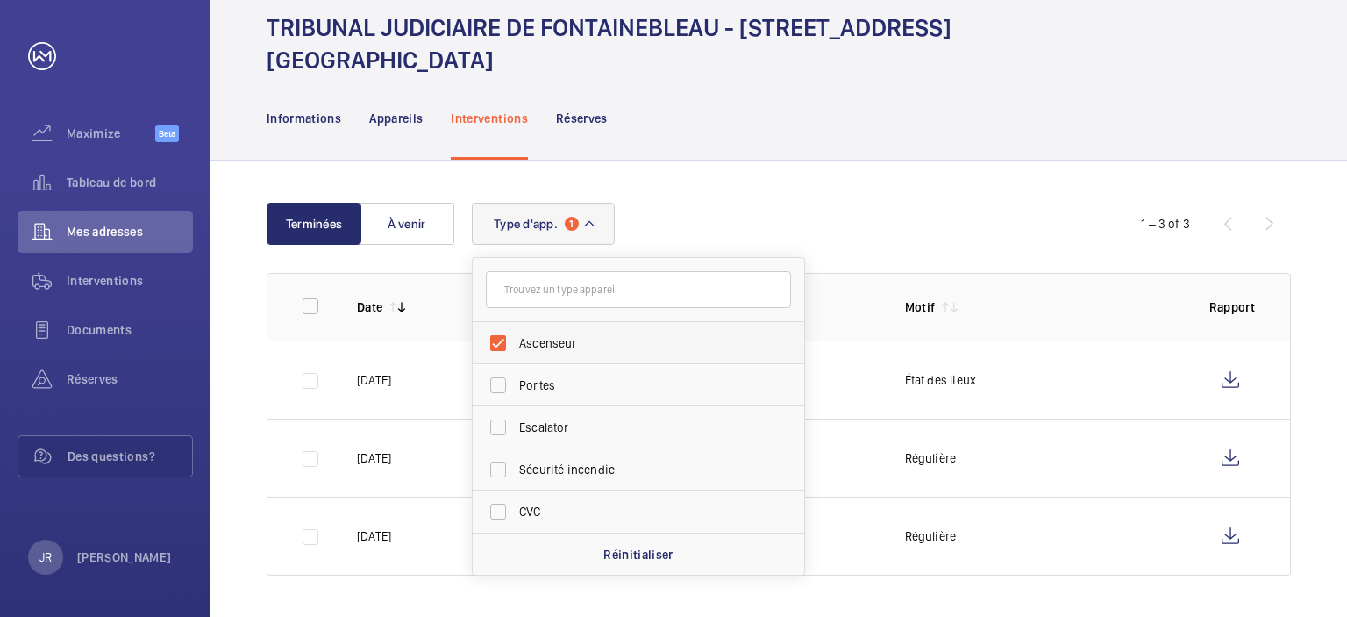
click at [501, 342] on label "Ascenseur" at bounding box center [625, 343] width 305 height 42
click at [501, 342] on input "Ascenseur" at bounding box center [498, 342] width 35 height 35
checkbox input "false"
click at [505, 432] on label "Escalator" at bounding box center [625, 427] width 305 height 42
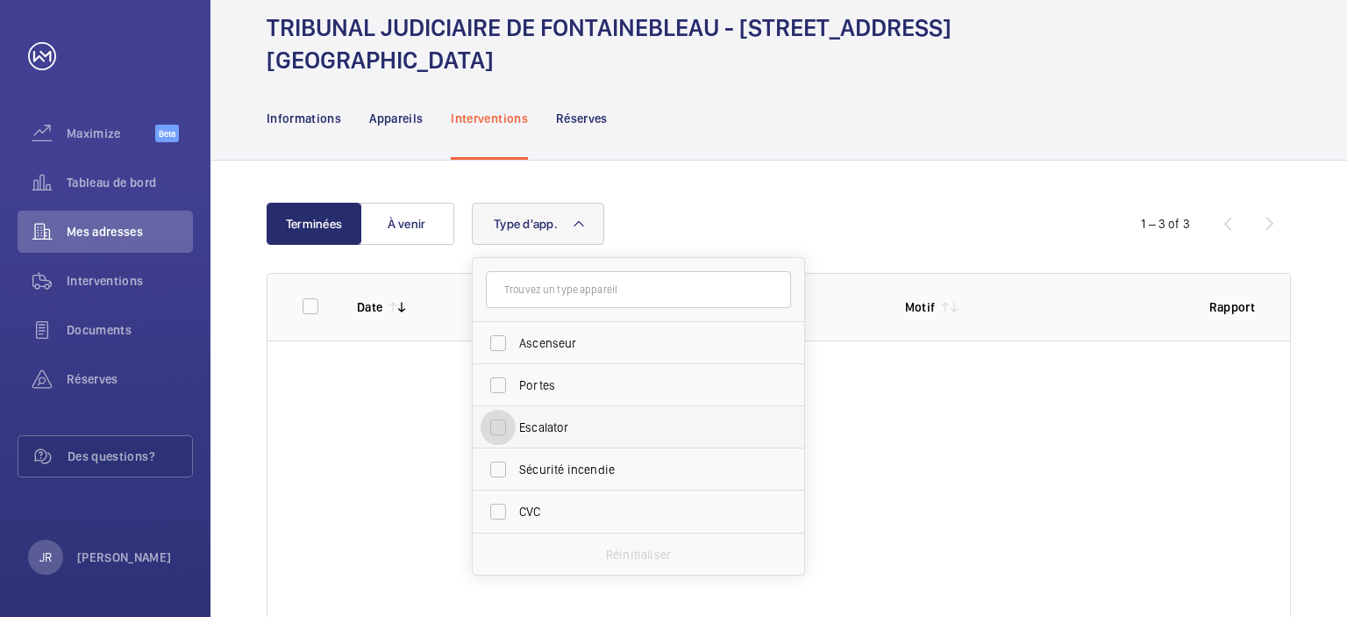
click at [505, 432] on input "Escalator" at bounding box center [498, 427] width 35 height 35
click at [498, 425] on label "Escalator" at bounding box center [625, 427] width 305 height 42
click at [498, 425] on input "Escalator" at bounding box center [498, 427] width 35 height 35
checkbox input "false"
drag, startPoint x: 492, startPoint y: 506, endPoint x: 512, endPoint y: 508, distance: 20.3
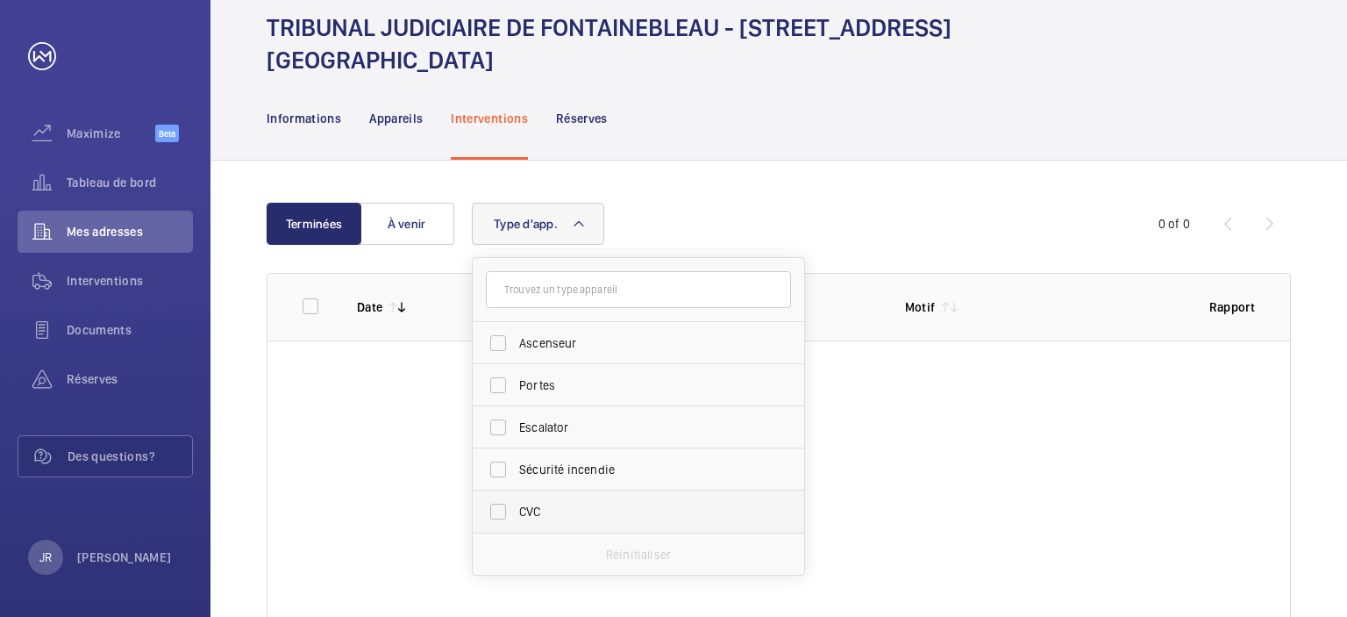
click at [492, 508] on label "CVC" at bounding box center [625, 511] width 305 height 42
click at [492, 508] on input "CVC" at bounding box center [498, 511] width 35 height 35
checkbox input "true"
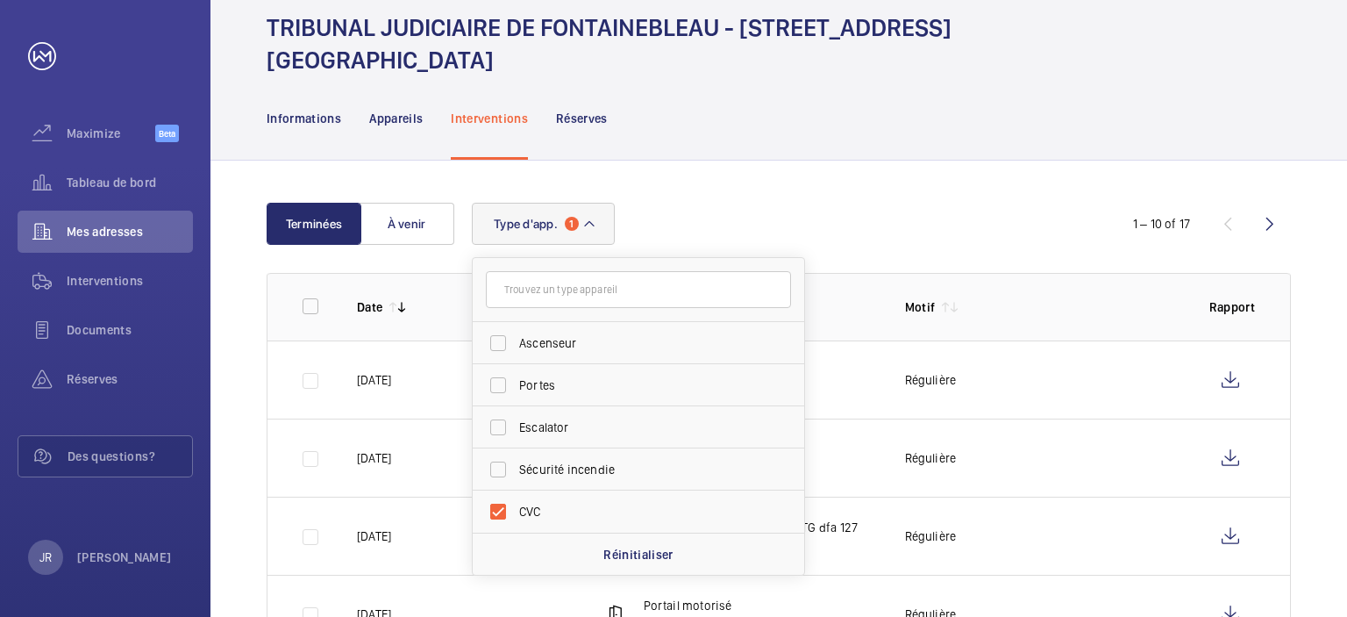
click at [761, 146] on div "Informations Appareils Interventions Réserves" at bounding box center [779, 117] width 1025 height 83
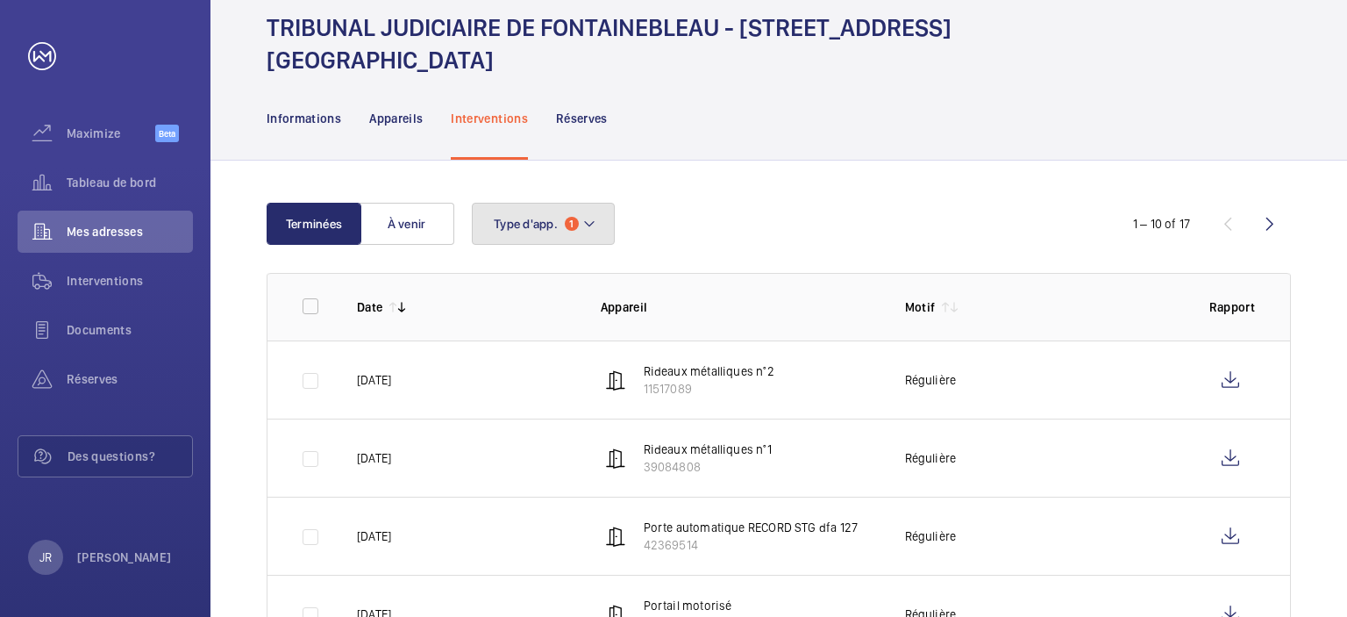
click at [582, 223] on mat-icon at bounding box center [589, 223] width 14 height 21
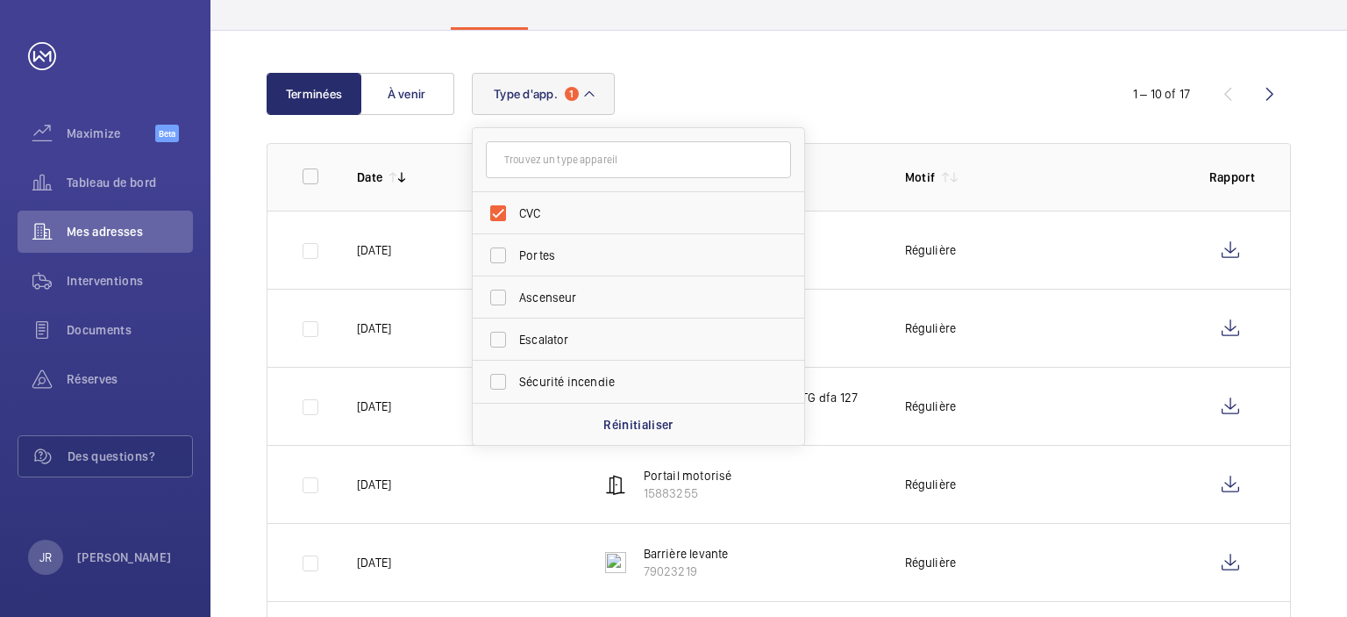
scroll to position [154, 0]
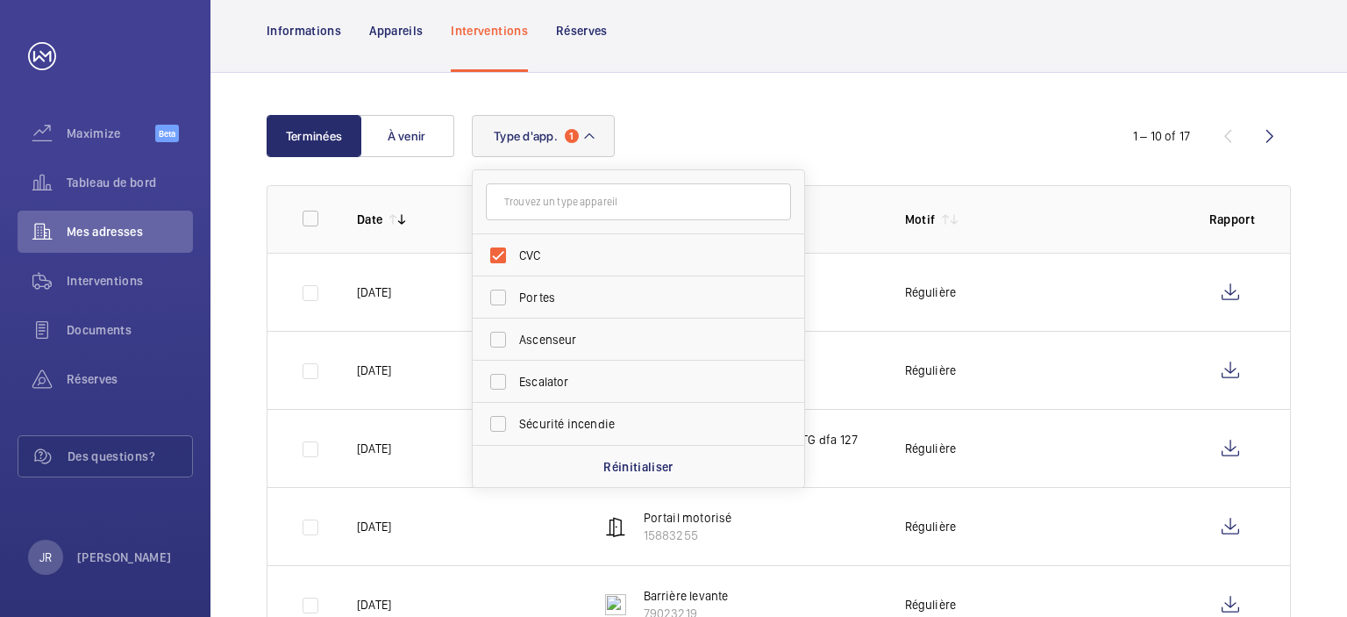
click at [779, 122] on div "Type d'app. 1 CVC Portes Ascenseur Escalator Sécurité incendie Réinitialiser" at bounding box center [776, 136] width 609 height 42
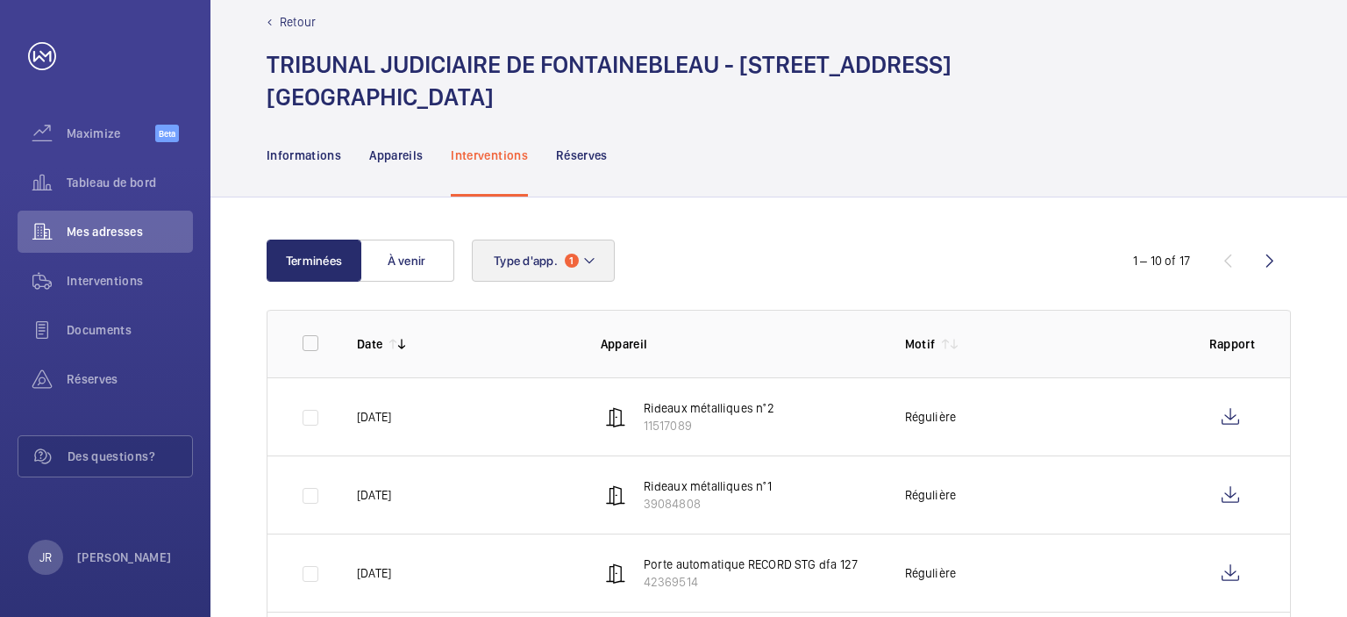
scroll to position [0, 0]
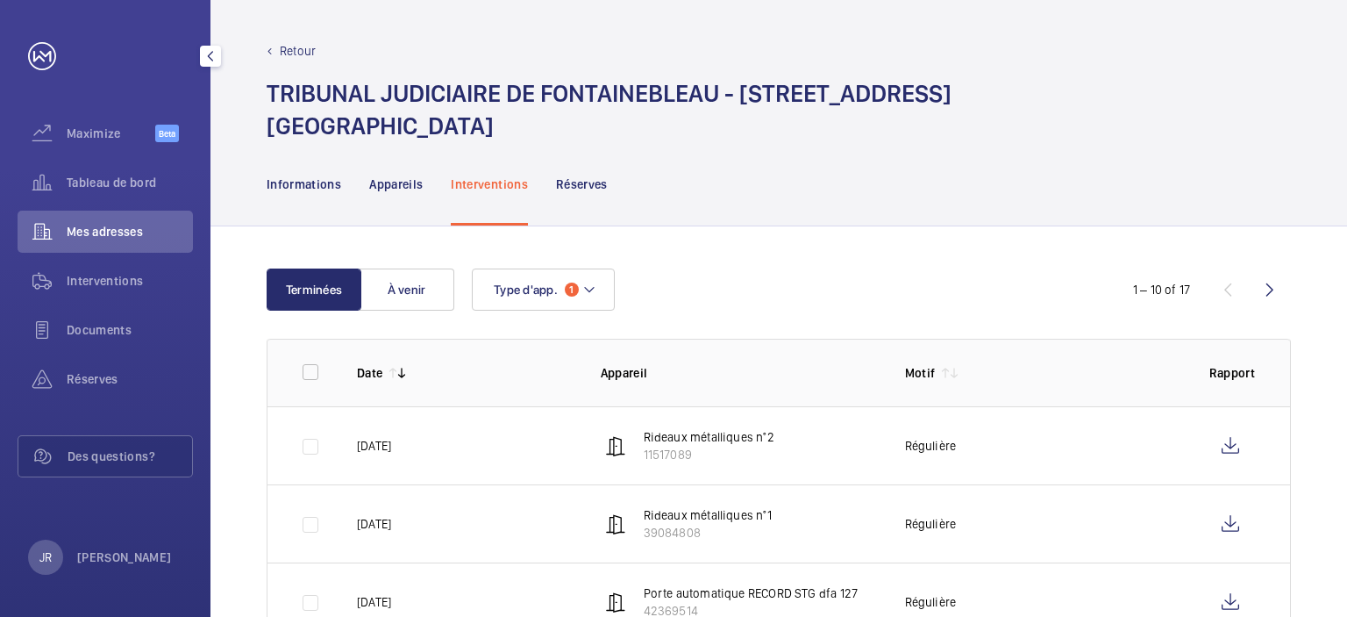
click at [124, 229] on span "Mes adresses" at bounding box center [130, 232] width 126 height 18
click at [295, 49] on p "Retour" at bounding box center [298, 51] width 36 height 18
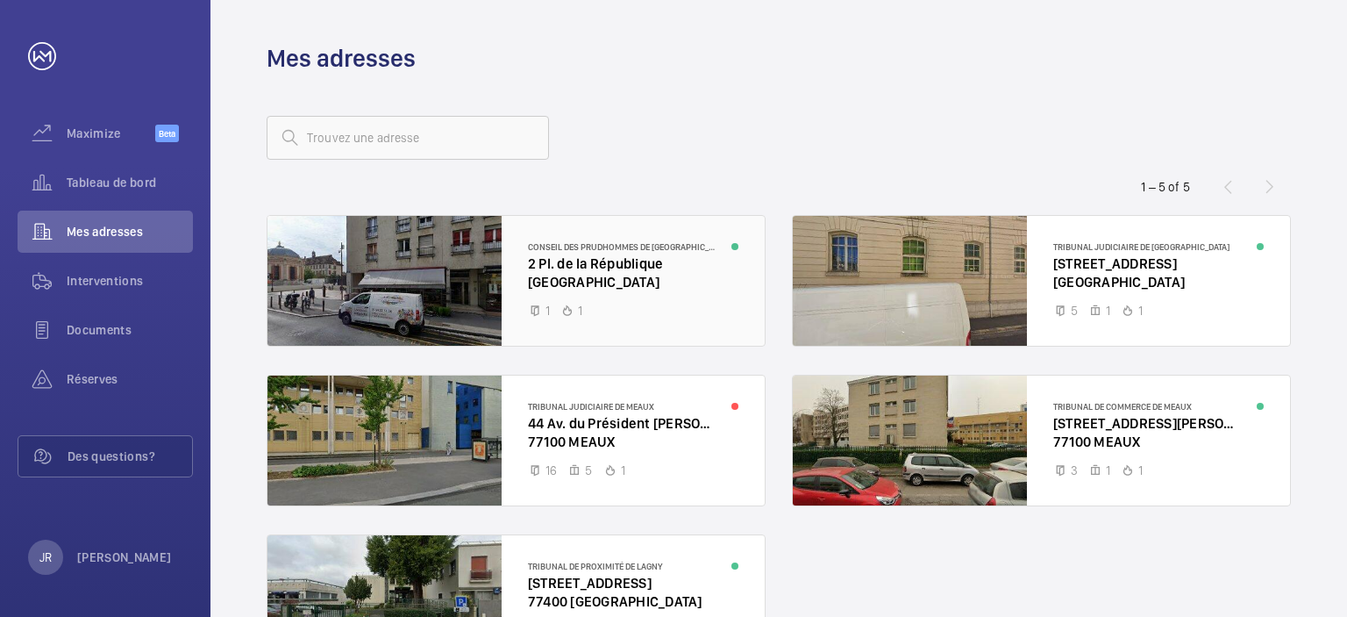
click at [633, 281] on div at bounding box center [516, 281] width 497 height 130
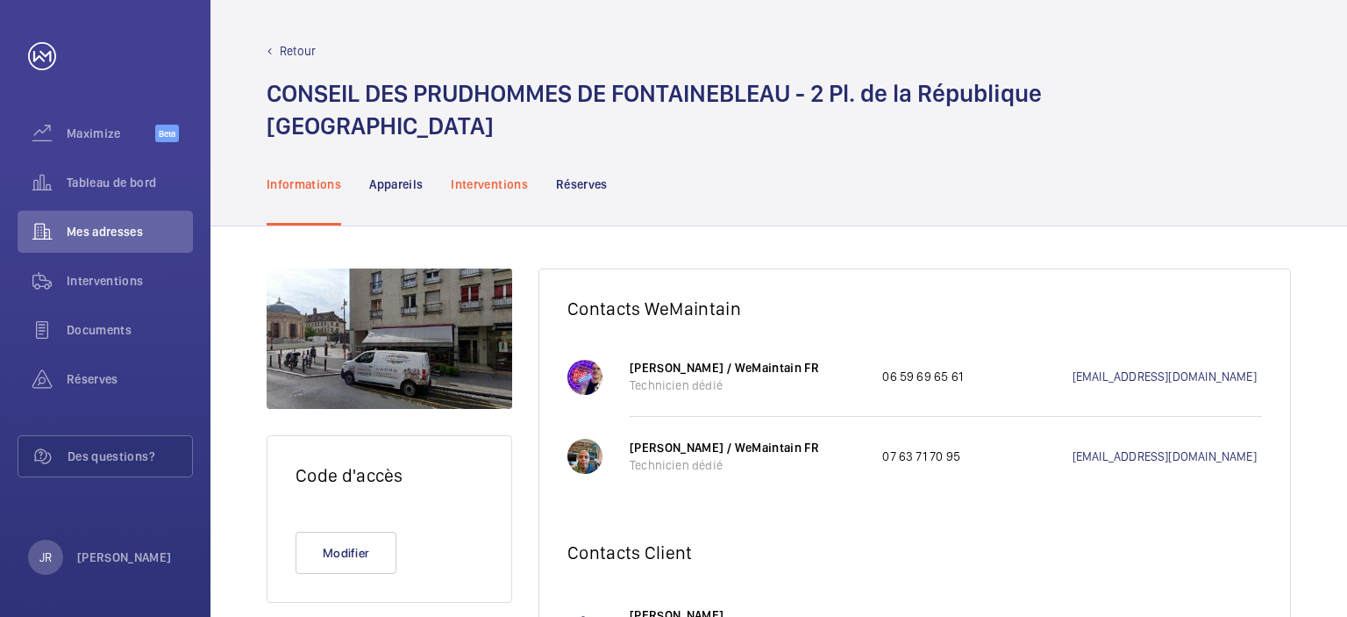
click at [481, 201] on div "Interventions" at bounding box center [489, 183] width 77 height 83
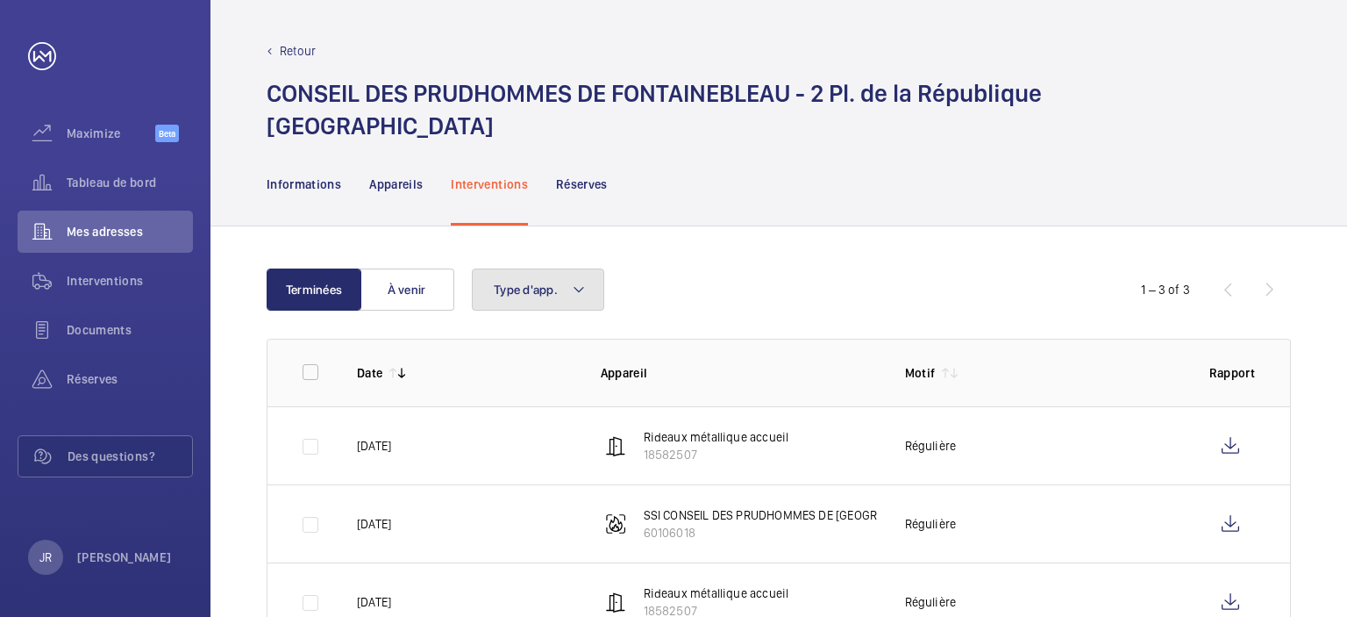
click at [577, 287] on mat-icon at bounding box center [579, 289] width 14 height 21
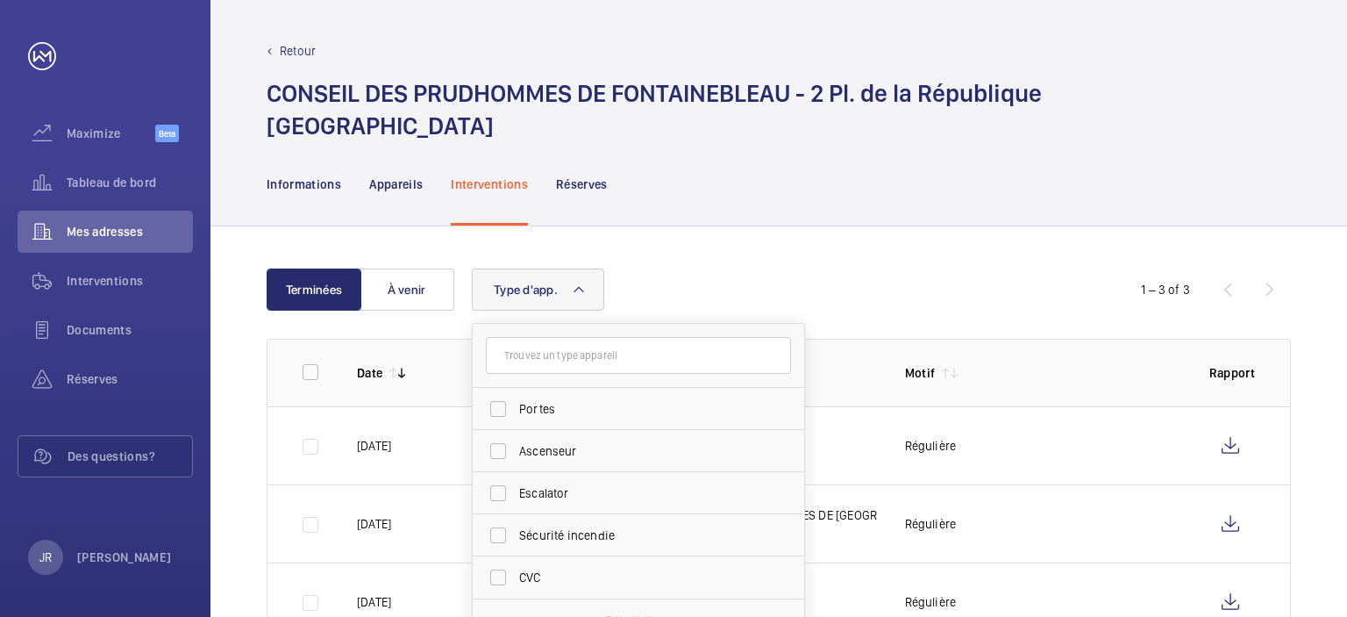
click at [577, 287] on mat-icon at bounding box center [579, 289] width 14 height 21
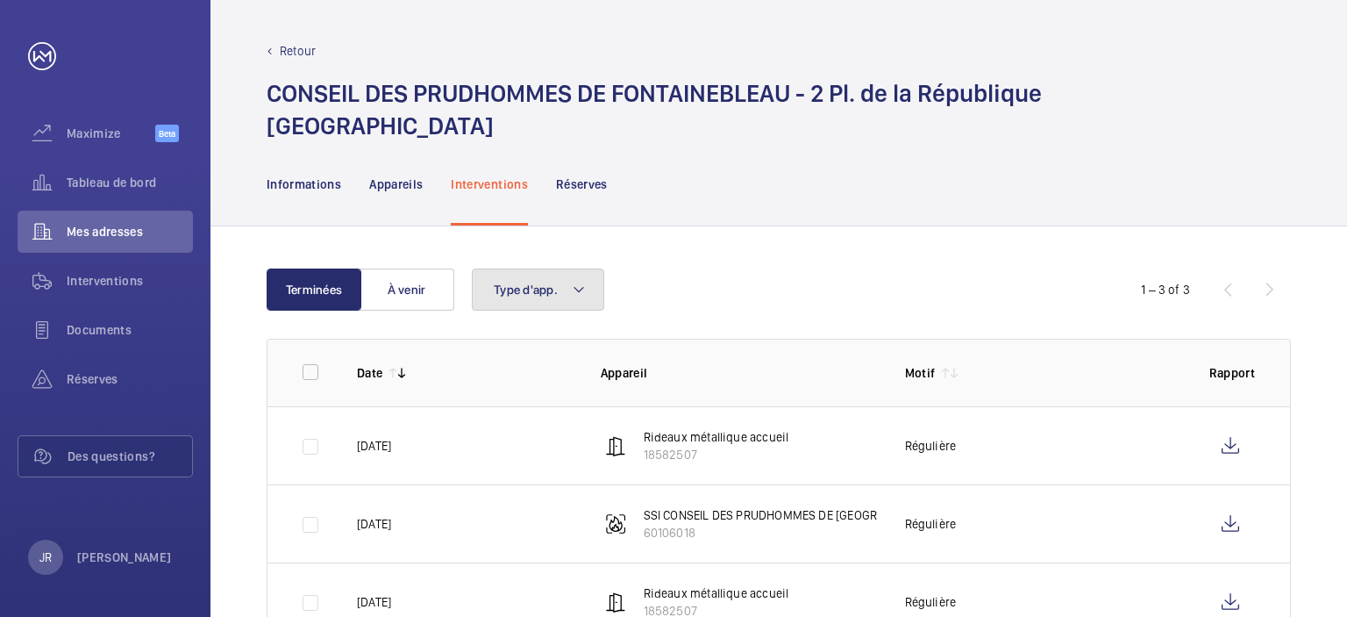
click at [559, 290] on button "Type d'app." at bounding box center [538, 289] width 132 height 42
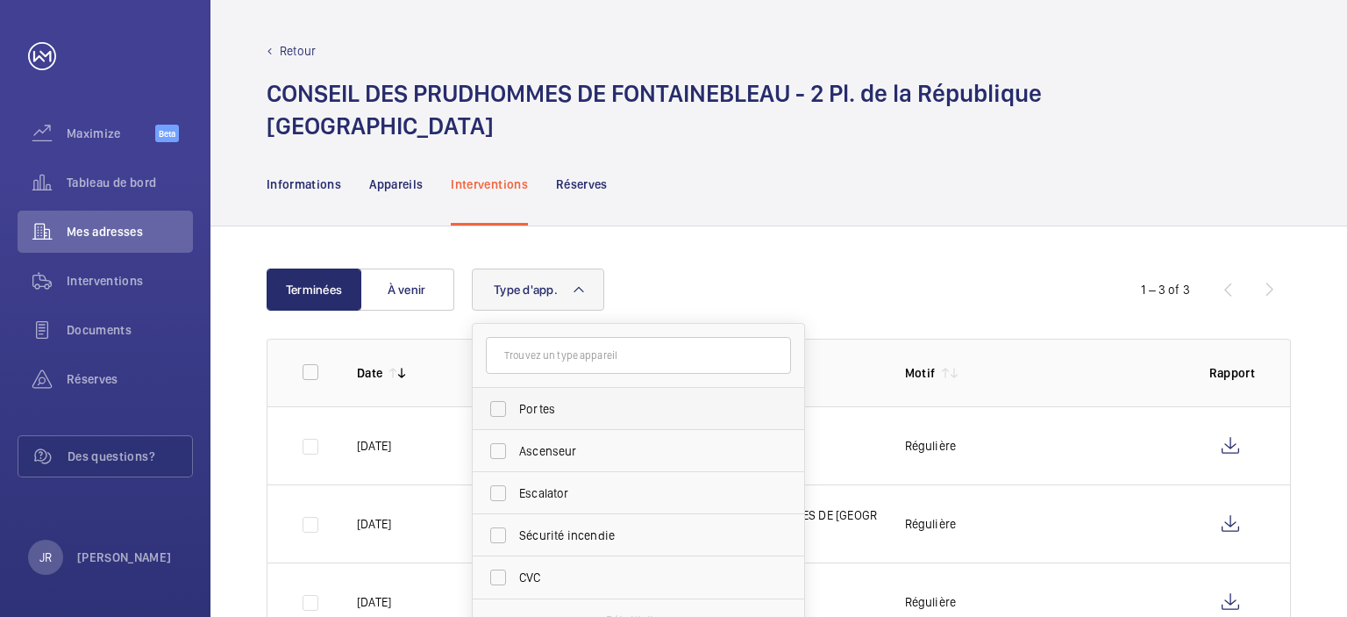
click at [542, 413] on span "Portes" at bounding box center [639, 409] width 241 height 18
click at [516, 413] on input "Portes" at bounding box center [498, 408] width 35 height 35
checkbox input "true"
click at [818, 248] on div "Terminées À venir Type d'app. 1 Portes Ascenseur Escalator Sécurité incendie CV…" at bounding box center [779, 415] width 1137 height 379
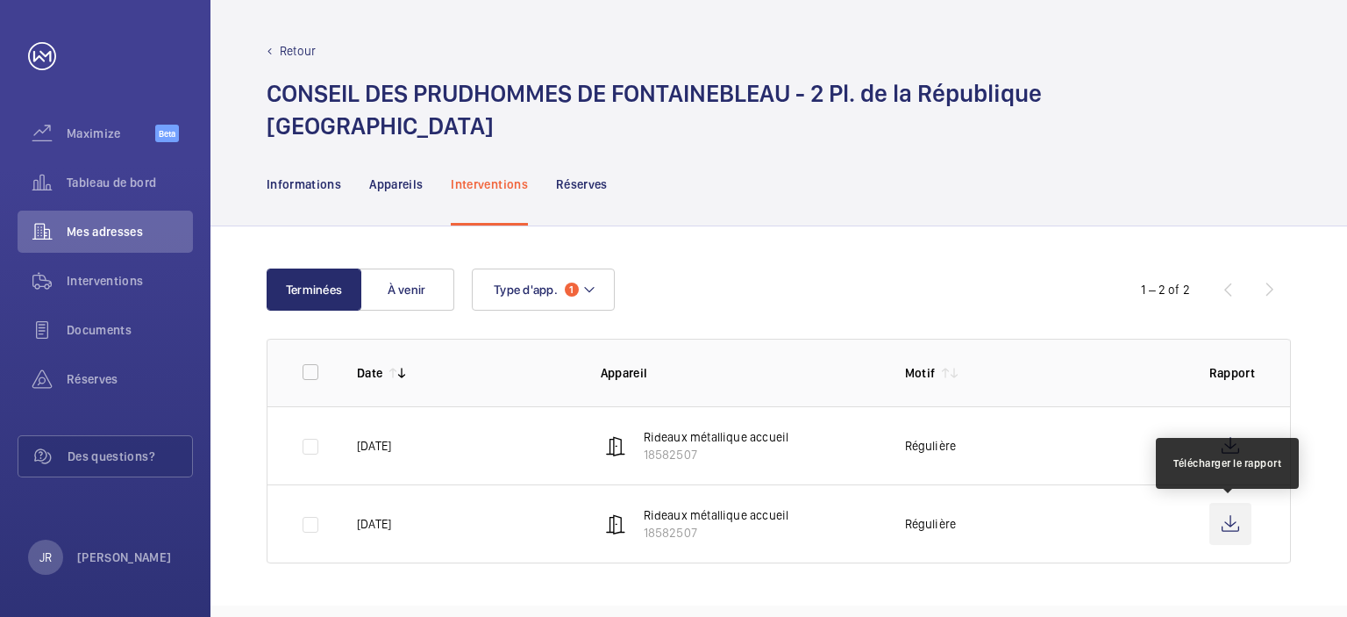
click at [1220, 511] on wm-front-icon-button at bounding box center [1231, 524] width 42 height 42
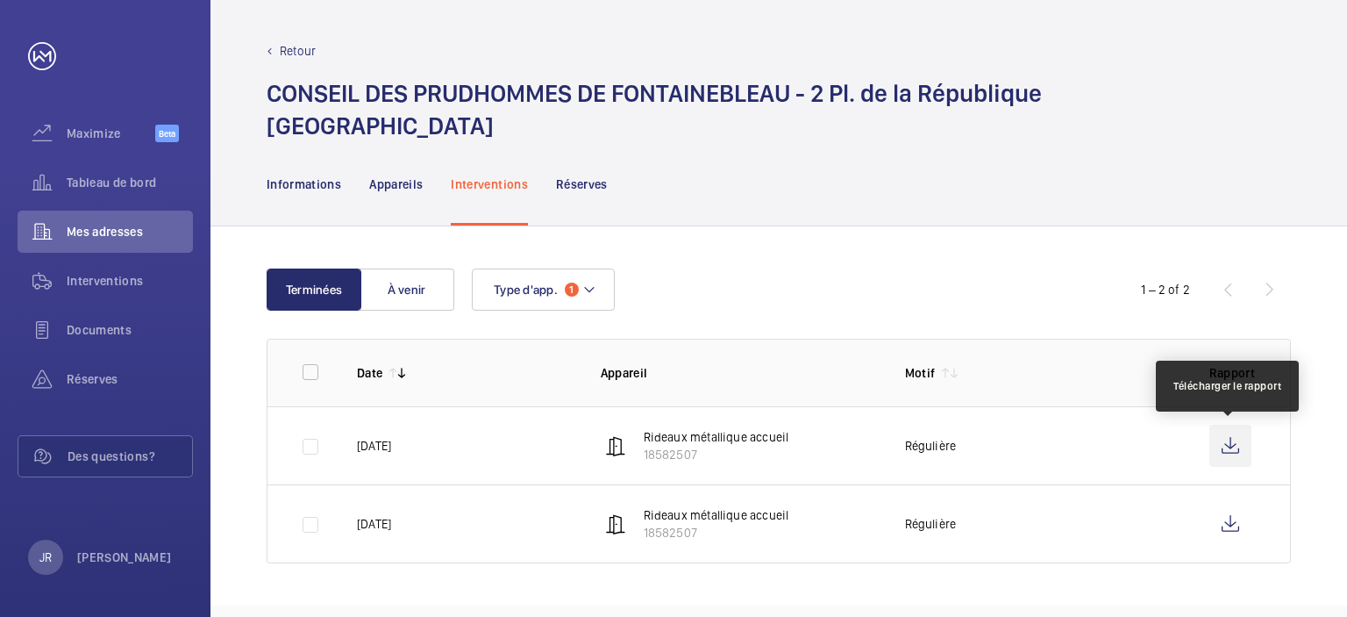
click at [1235, 451] on wm-front-icon-button at bounding box center [1231, 446] width 42 height 42
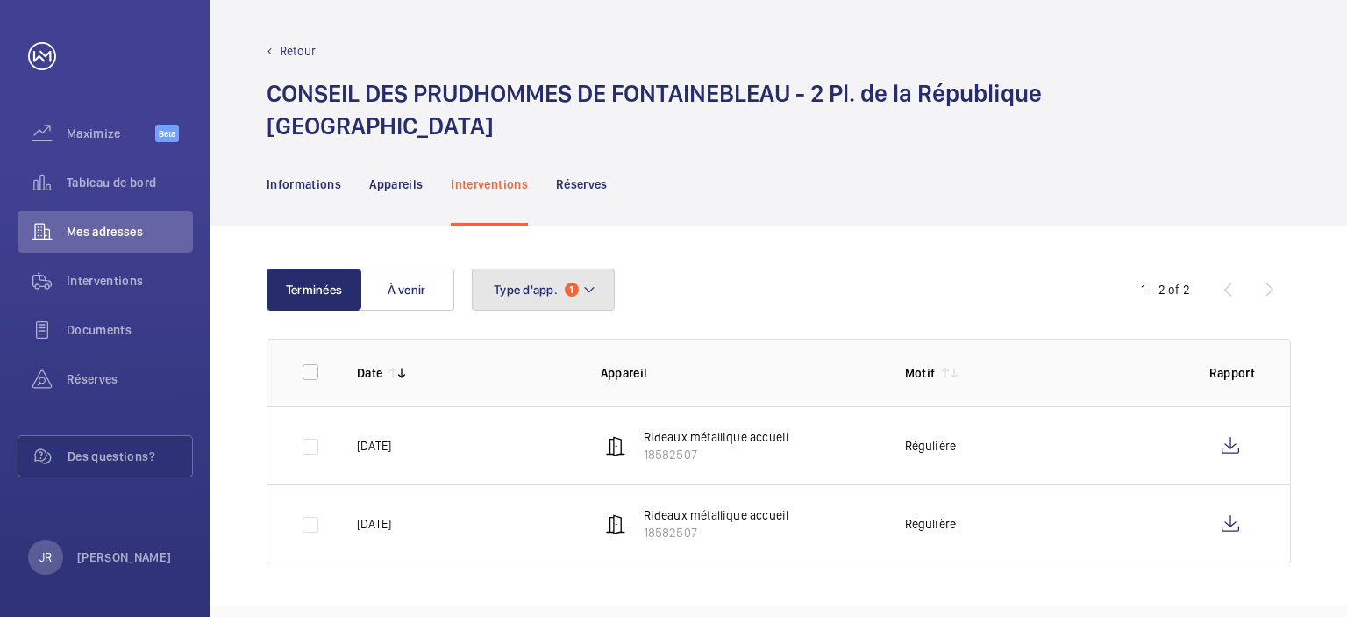
click at [590, 294] on mat-icon at bounding box center [589, 289] width 14 height 21
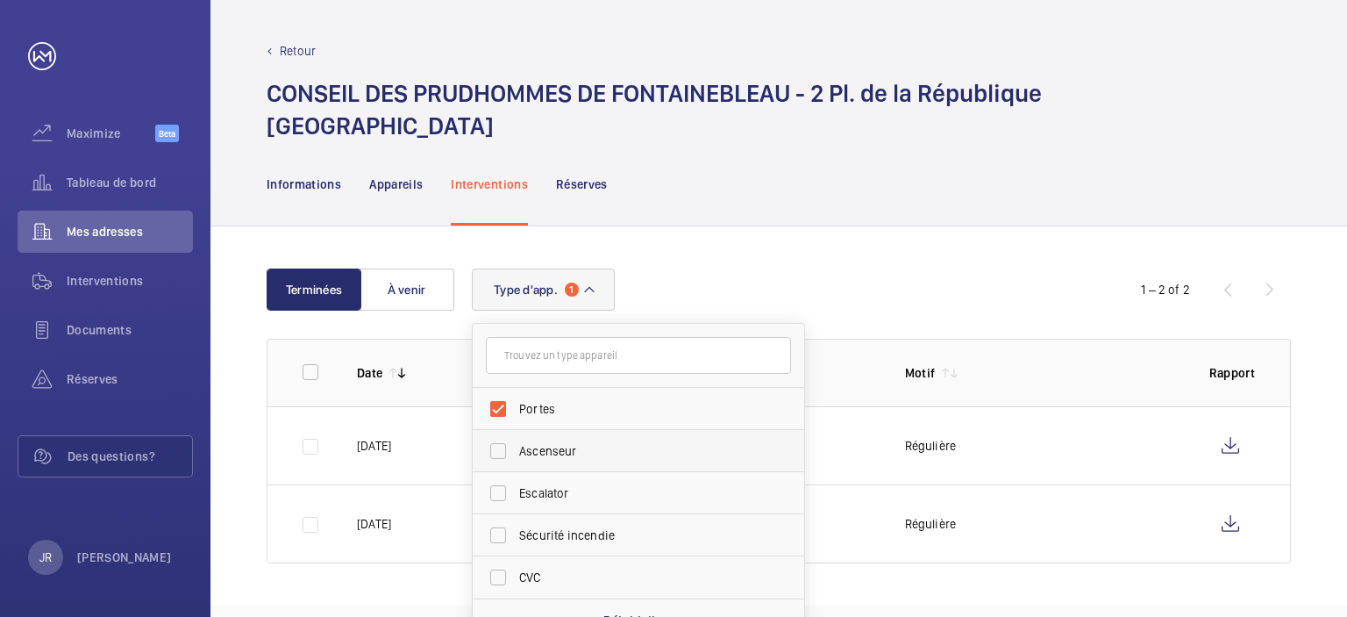
click at [496, 454] on label "Ascenseur" at bounding box center [625, 451] width 305 height 42
click at [496, 454] on input "Ascenseur" at bounding box center [498, 450] width 35 height 35
checkbox input "true"
click at [498, 412] on label "Portes" at bounding box center [625, 409] width 305 height 42
click at [498, 412] on input "Portes" at bounding box center [498, 408] width 35 height 35
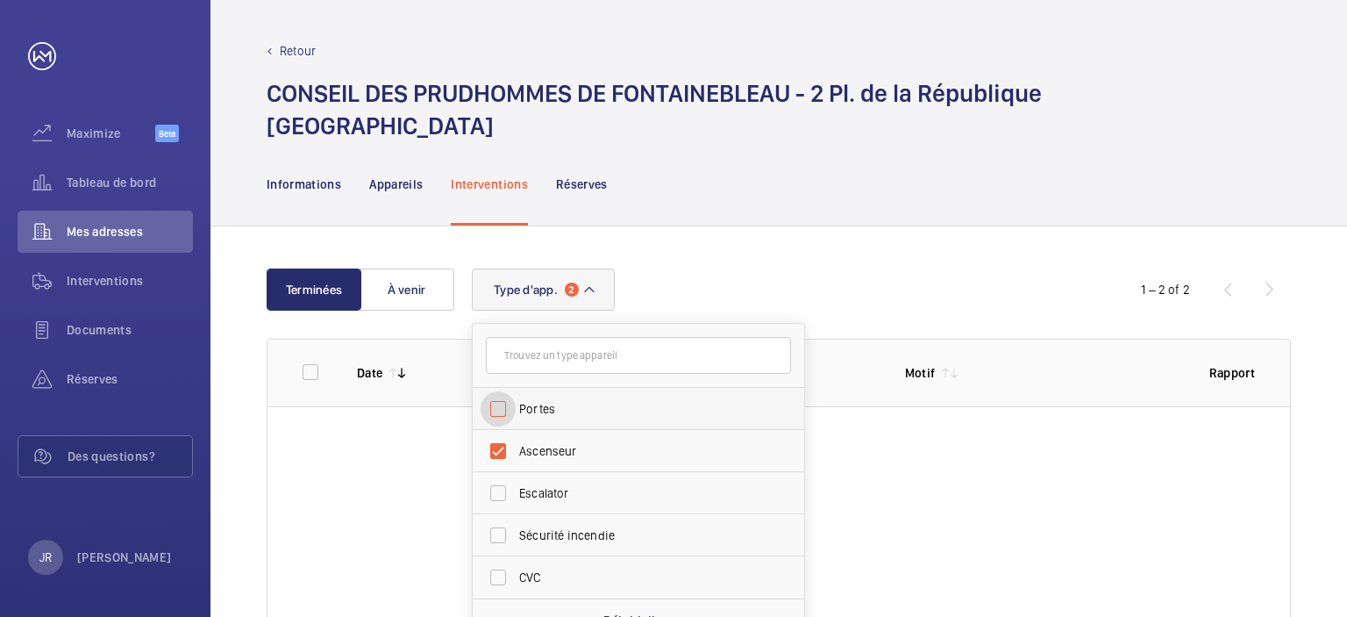
checkbox input "false"
click at [748, 262] on div "Terminées À venir Type d'app. 1 Portes Ascenseur Escalator Sécurité incendie CV…" at bounding box center [779, 415] width 1137 height 379
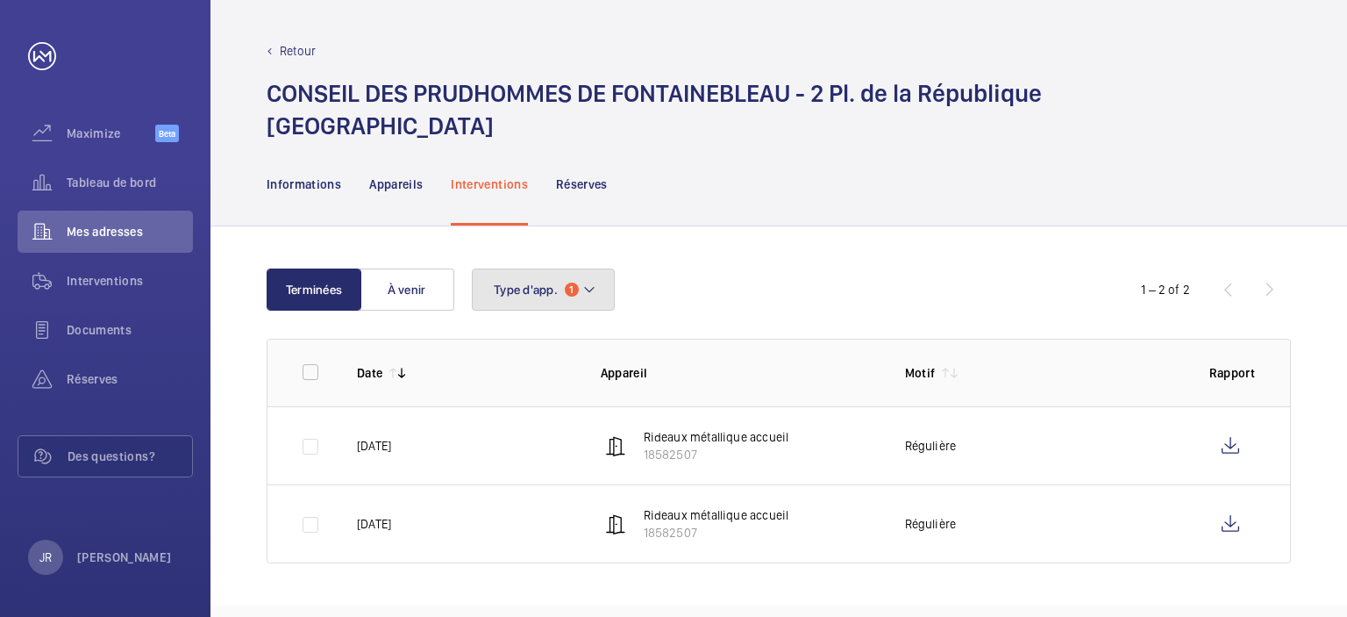
click at [590, 284] on mat-icon at bounding box center [589, 289] width 14 height 21
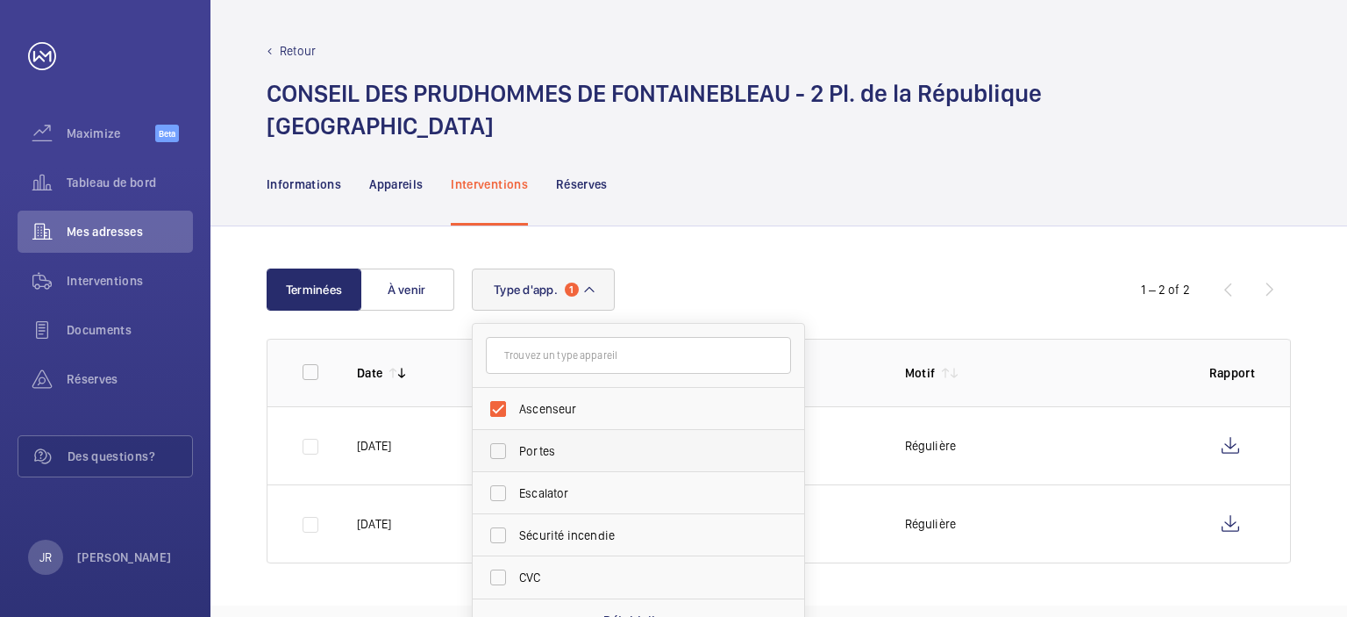
click at [505, 454] on label "Portes" at bounding box center [625, 451] width 305 height 42
click at [505, 454] on input "Portes" at bounding box center [498, 450] width 35 height 35
checkbox input "true"
click at [499, 506] on label "Escalator" at bounding box center [625, 493] width 305 height 42
click at [499, 506] on input "Escalator" at bounding box center [498, 492] width 35 height 35
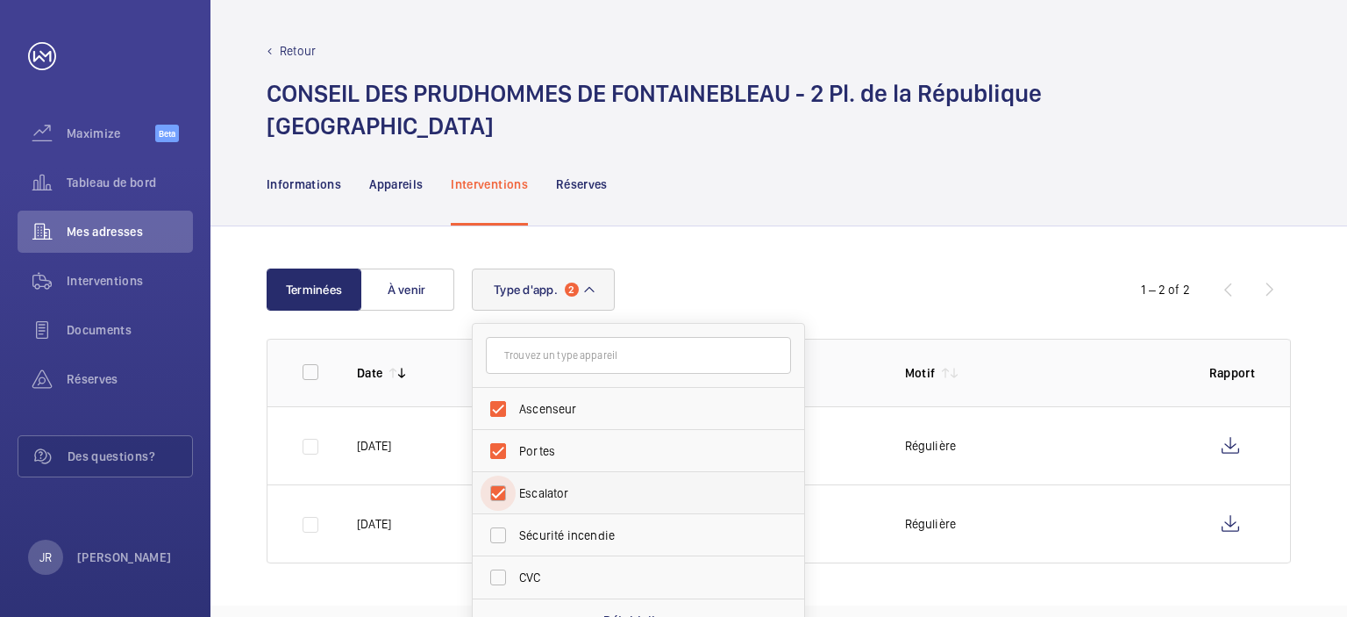
checkbox input "true"
click at [504, 545] on label "Sécurité incendie" at bounding box center [625, 535] width 305 height 42
click at [504, 545] on input "Sécurité incendie" at bounding box center [498, 535] width 35 height 35
checkbox input "true"
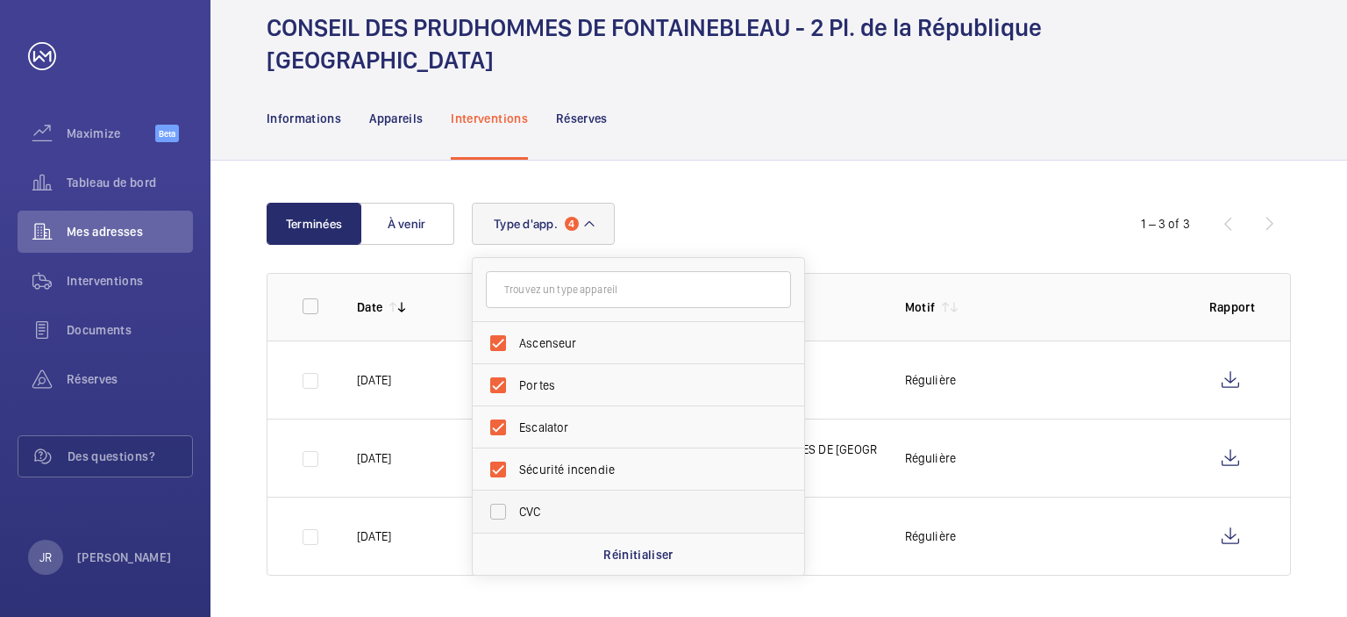
click at [501, 509] on label "CVC" at bounding box center [625, 511] width 305 height 42
click at [501, 509] on input "CVC" at bounding box center [498, 511] width 35 height 35
checkbox input "true"
click at [825, 169] on div "Terminées À venir Type d'app. 5 Ascenseur Portes Escalator Sécurité incendie CV…" at bounding box center [779, 389] width 1137 height 457
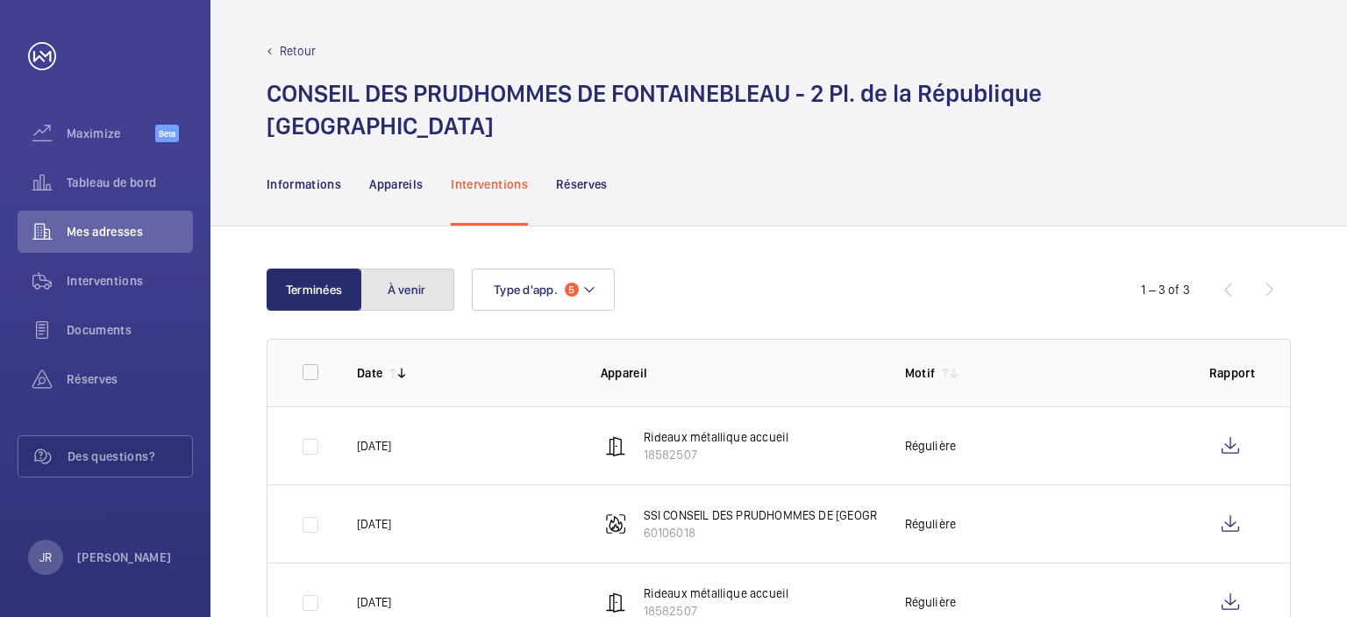
click at [407, 284] on button "À venir" at bounding box center [407, 289] width 95 height 42
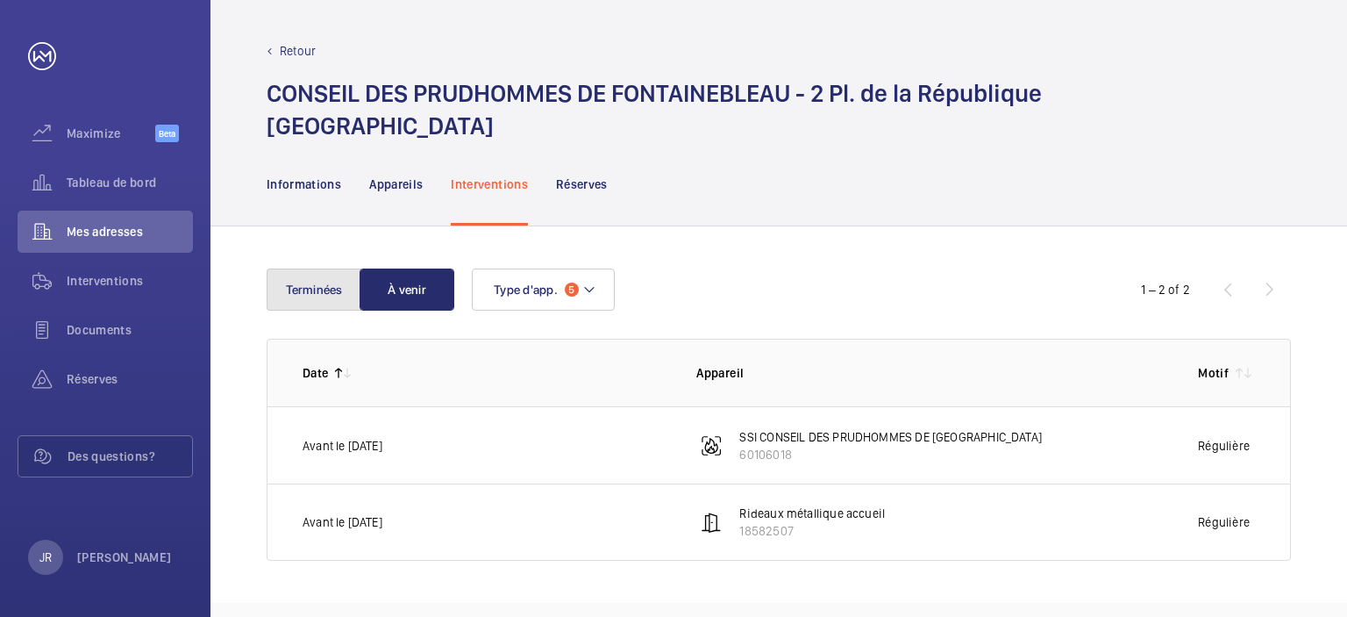
click at [312, 300] on button "Terminées" at bounding box center [314, 289] width 95 height 42
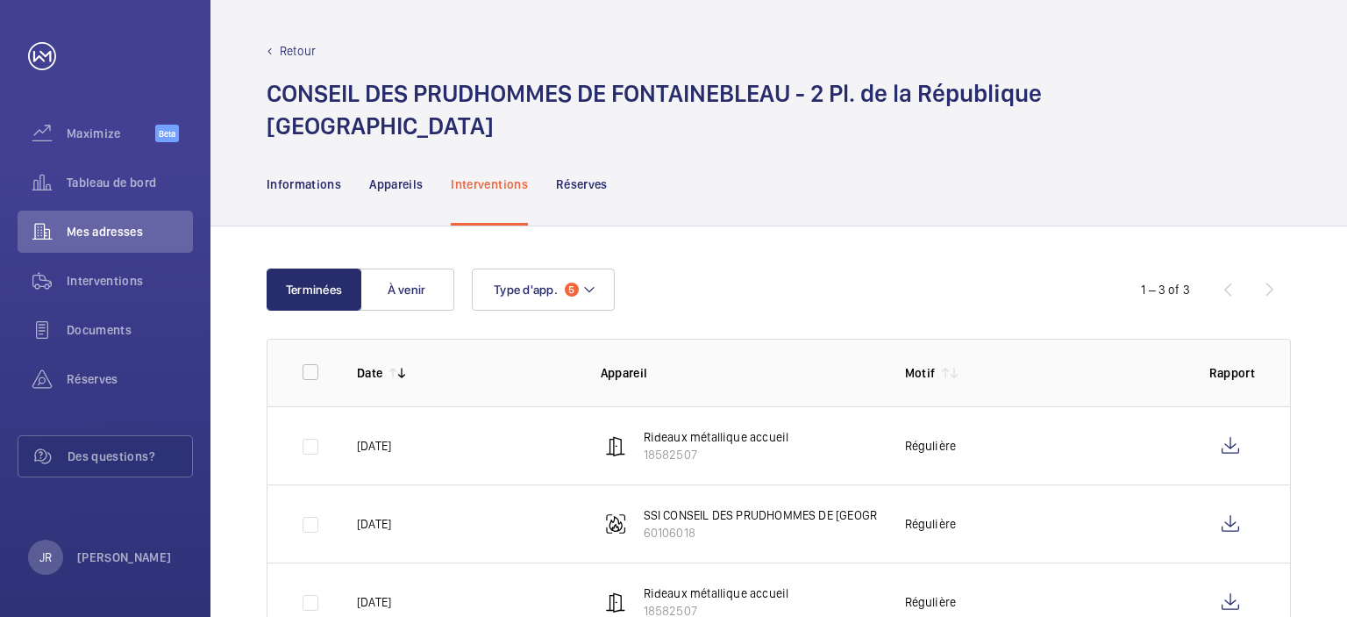
click at [281, 54] on p "Retour" at bounding box center [298, 51] width 36 height 18
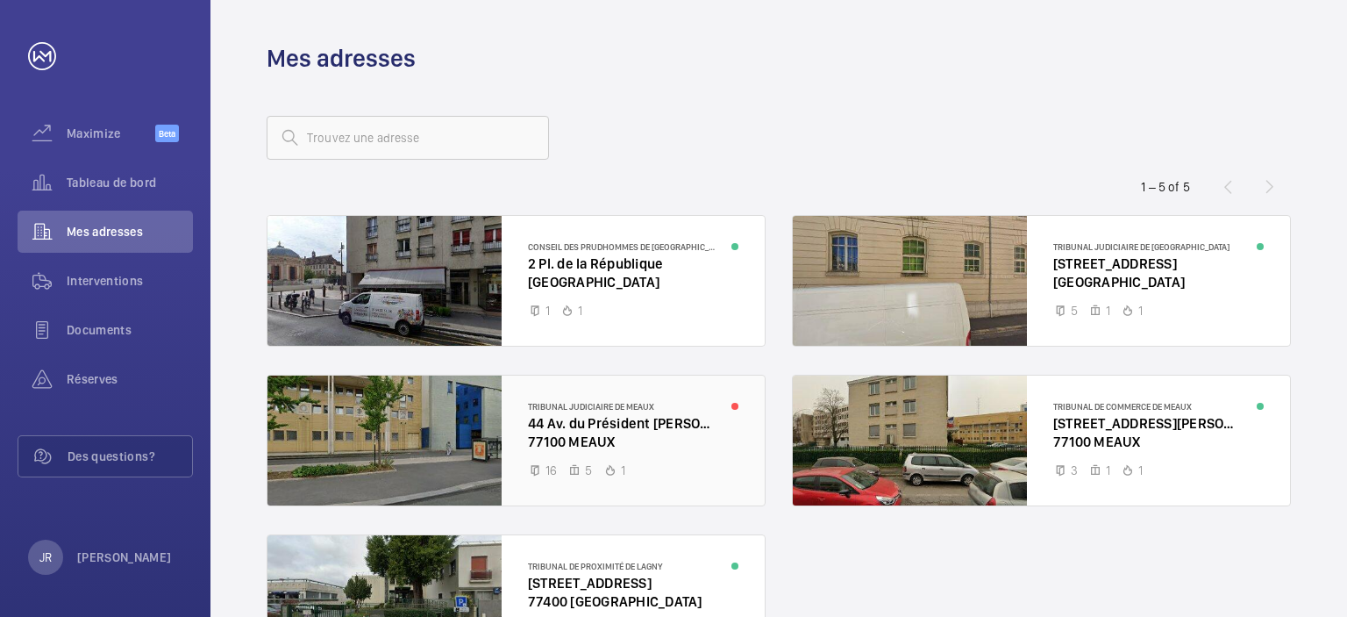
click at [631, 427] on div at bounding box center [516, 440] width 497 height 130
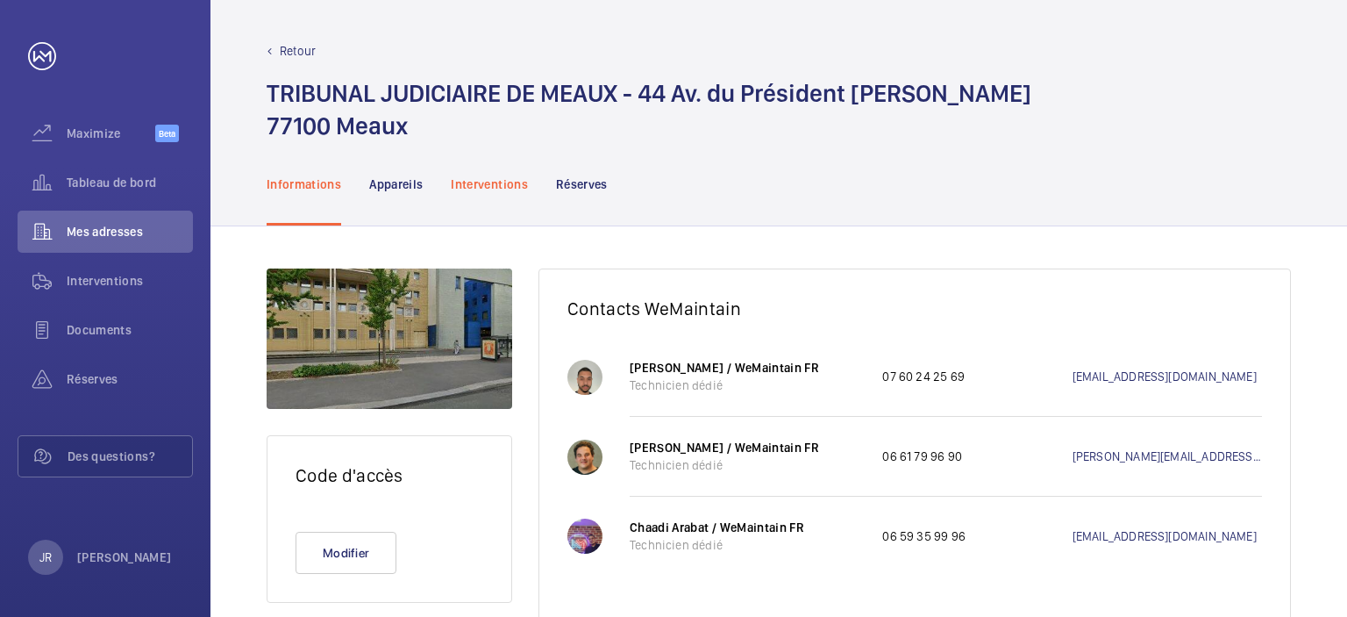
click at [481, 176] on p "Interventions" at bounding box center [489, 184] width 77 height 18
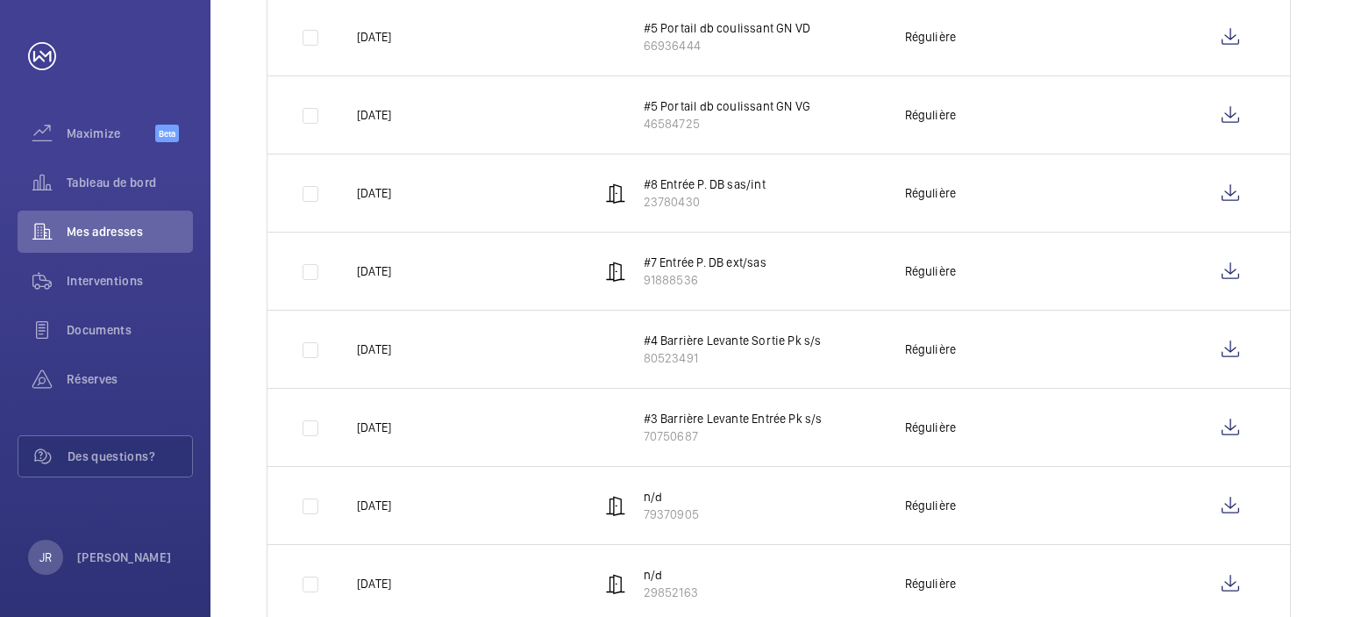
scroll to position [263, 0]
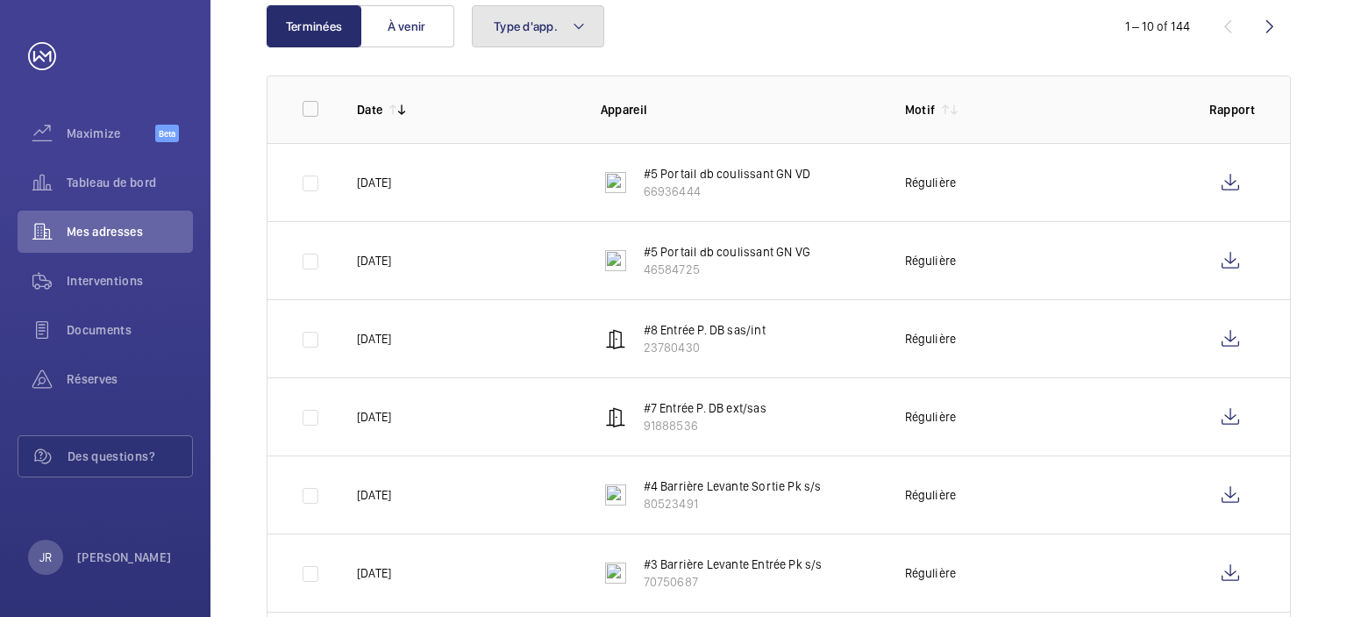
click at [542, 29] on span "Type d'app." at bounding box center [526, 26] width 64 height 14
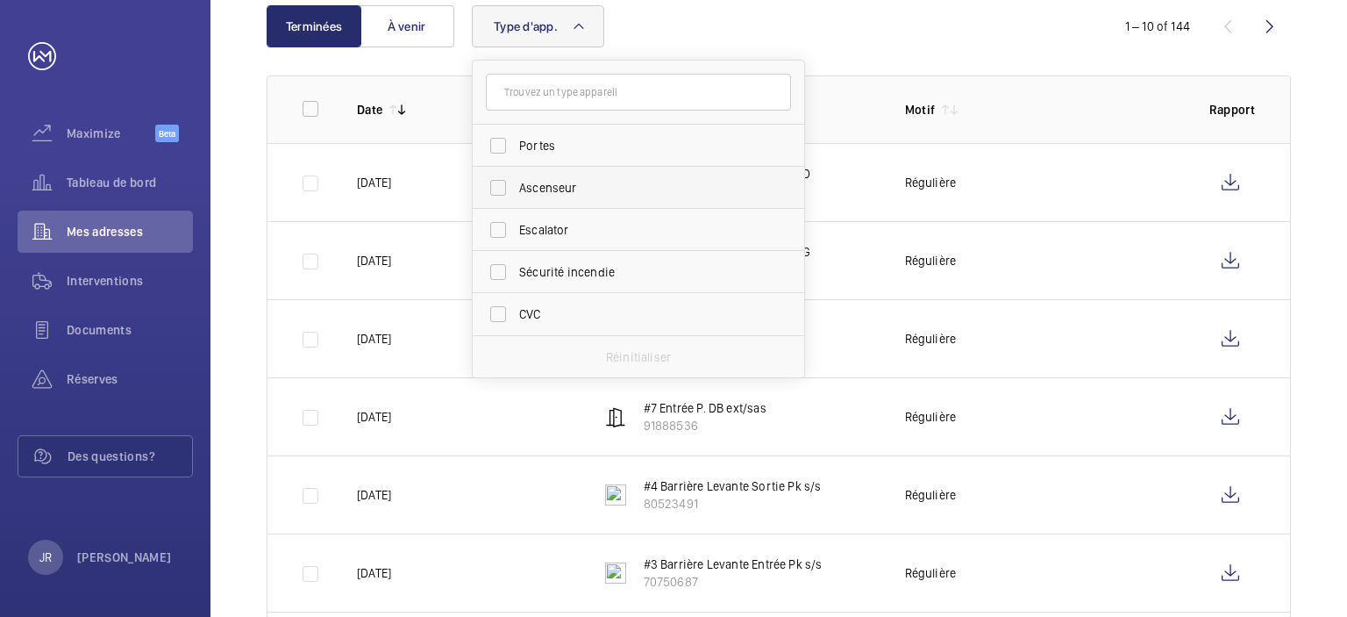
click at [565, 201] on label "Ascenseur" at bounding box center [625, 188] width 305 height 42
click at [516, 201] on input "Ascenseur" at bounding box center [498, 187] width 35 height 35
checkbox input "true"
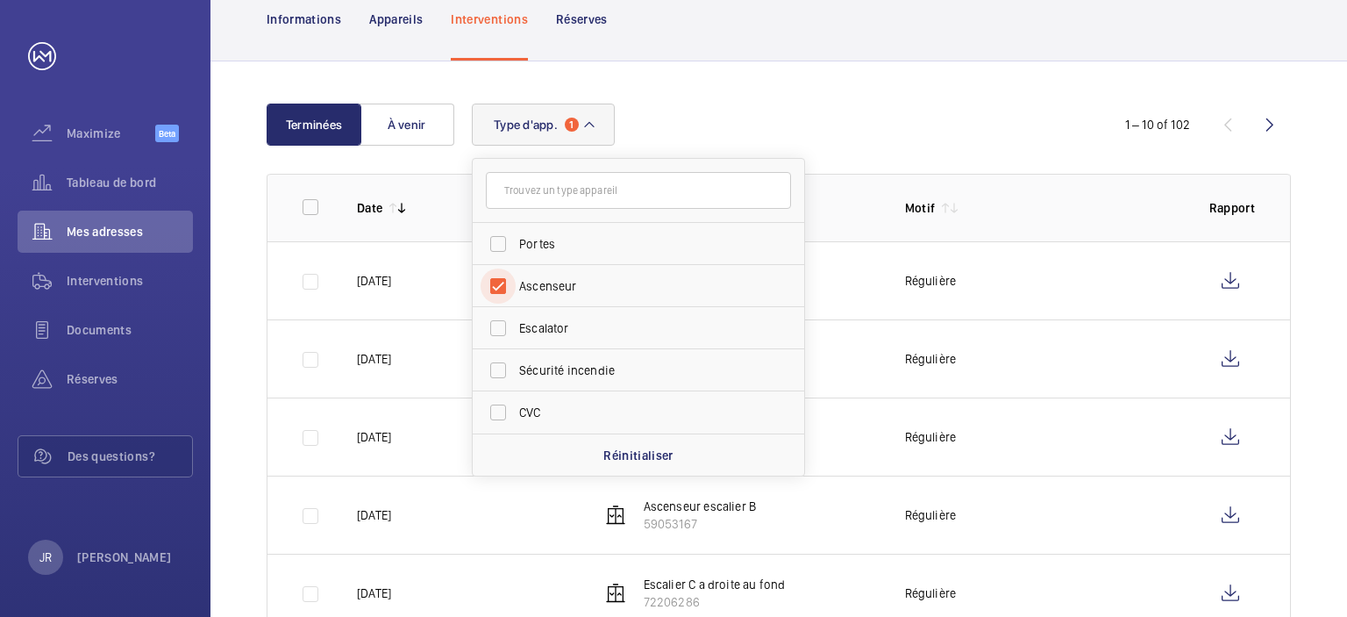
scroll to position [263, 0]
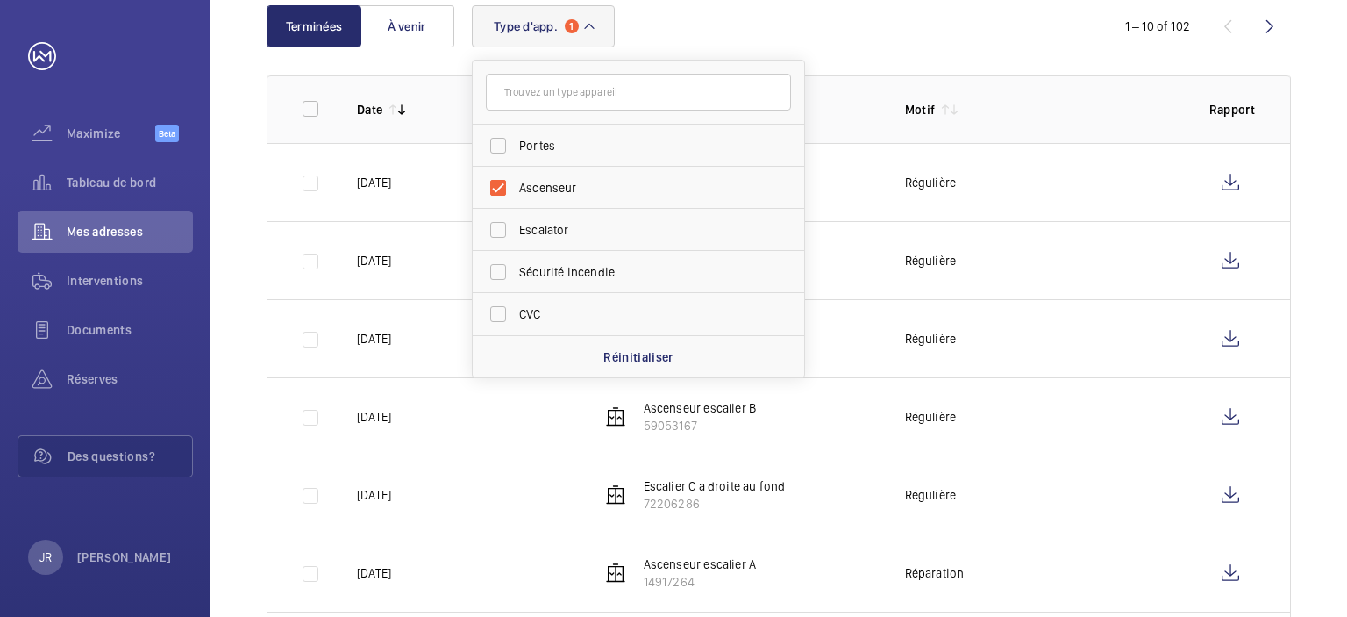
click at [790, 38] on div "Type d'app. 1 Portes Ascenseur Escalator Sécurité incendie CVC Réinitialiser" at bounding box center [776, 26] width 609 height 42
